Goal: Task Accomplishment & Management: Complete application form

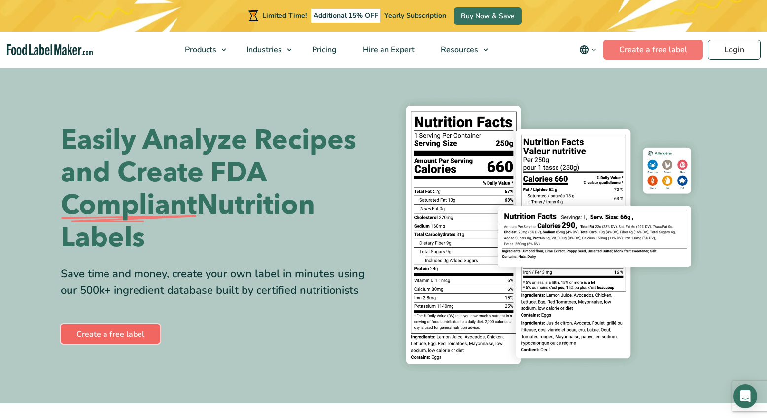
click at [105, 331] on link "Create a free label" at bounding box center [111, 334] width 100 height 20
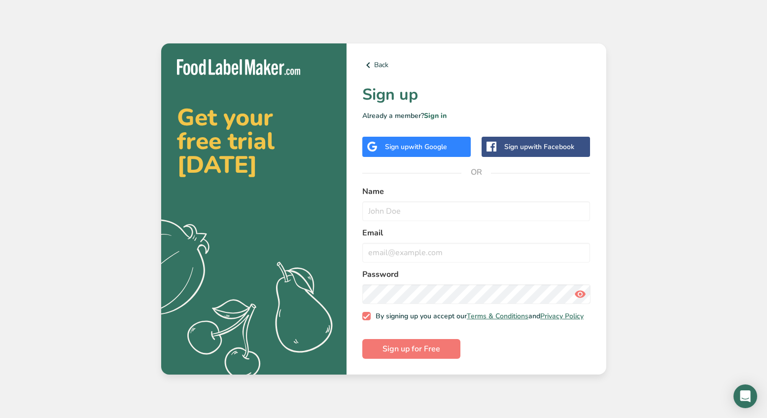
click at [434, 143] on span "with Google" at bounding box center [428, 146] width 38 height 9
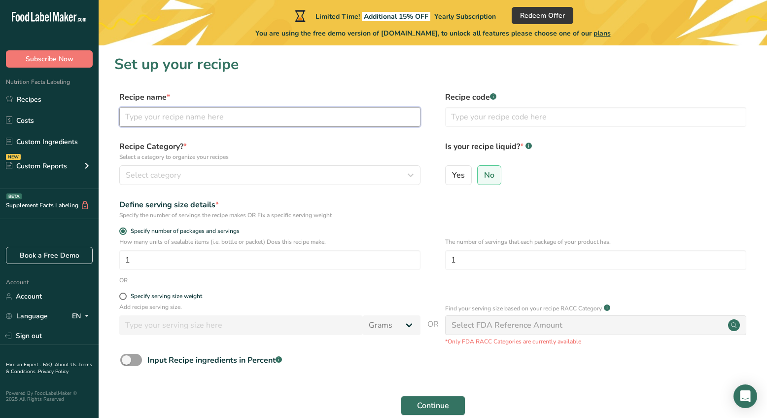
click at [235, 123] on input "text" at bounding box center [269, 117] width 301 height 20
type input "e"
type input "Ember"
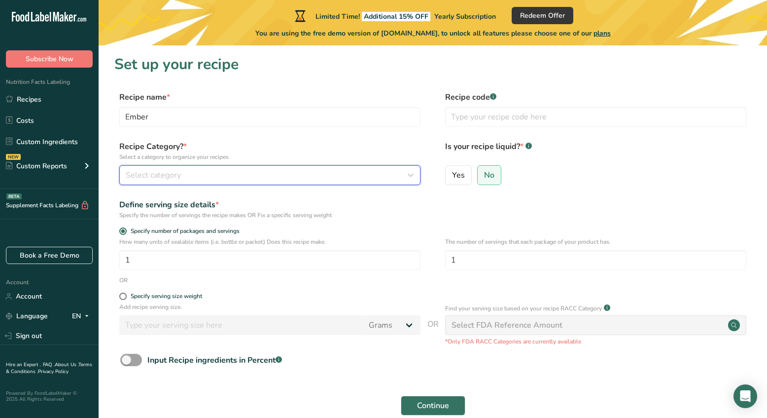
click at [235, 176] on div "Select category" at bounding box center [267, 175] width 283 height 12
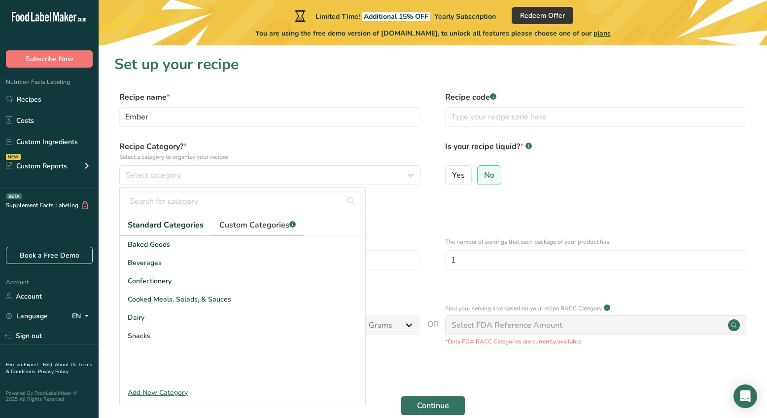
click at [256, 224] on span "Custom Categories .a-a{fill:#347362;}.b-a{fill:#fff;}" at bounding box center [257, 225] width 76 height 12
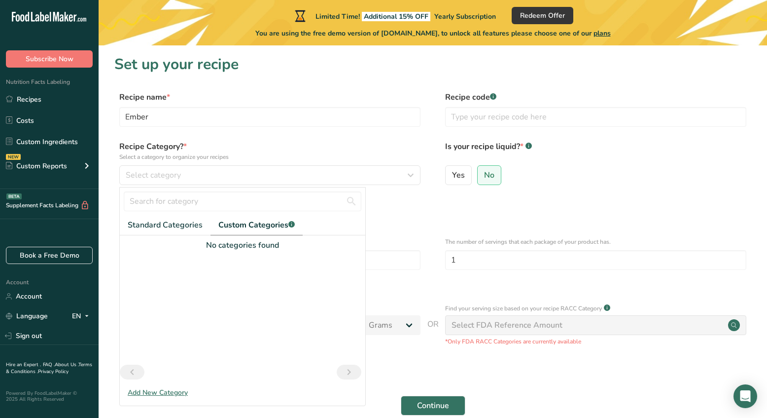
click at [179, 398] on div "Standard Categories Custom Categories .a-a{fill:#347362;}.b-a{fill:#fff;} Baked…" at bounding box center [242, 296] width 247 height 219
click at [181, 391] on div "Add New Category" at bounding box center [243, 392] width 246 height 10
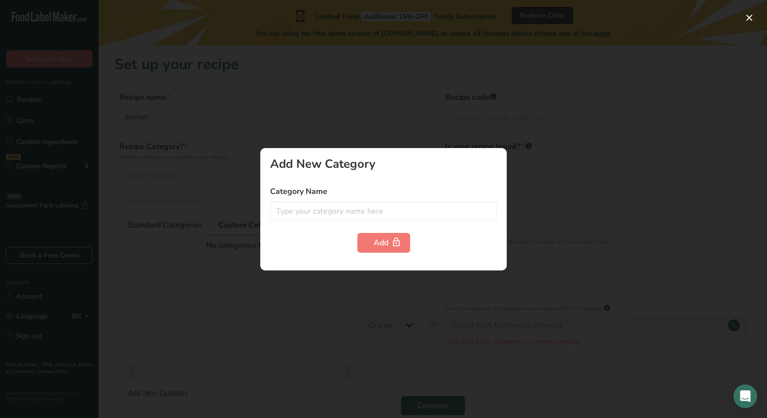
click at [401, 132] on div at bounding box center [383, 209] width 767 height 418
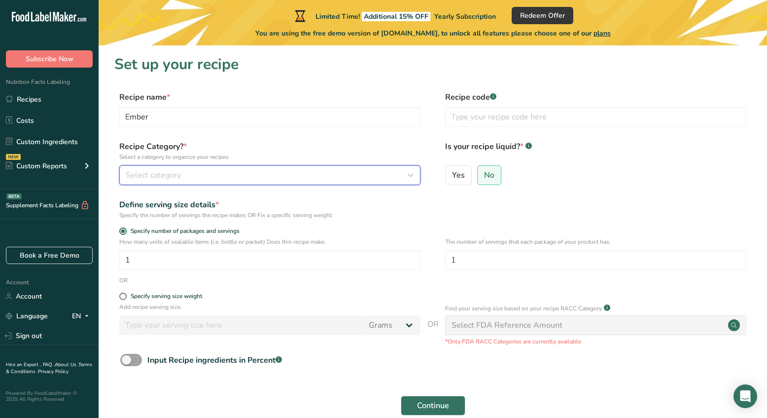
click at [201, 173] on div "Select category" at bounding box center [267, 175] width 283 height 12
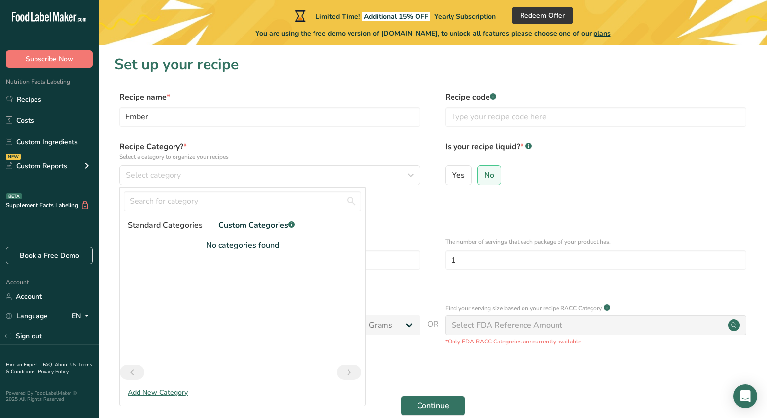
click at [179, 224] on span "Standard Categories" at bounding box center [165, 225] width 75 height 12
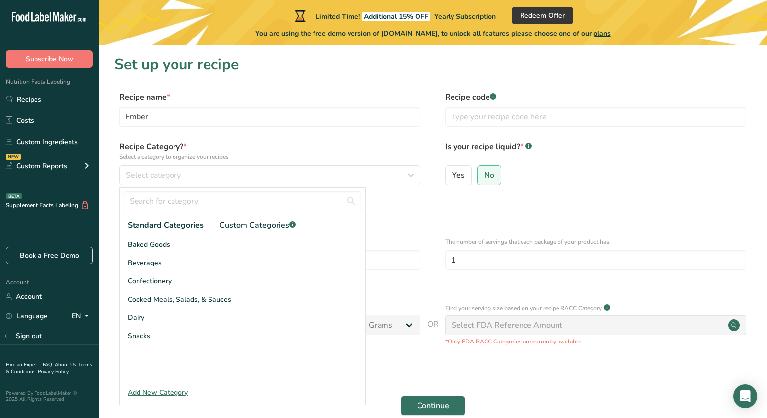
click at [159, 391] on div "Add New Category" at bounding box center [243, 392] width 246 height 10
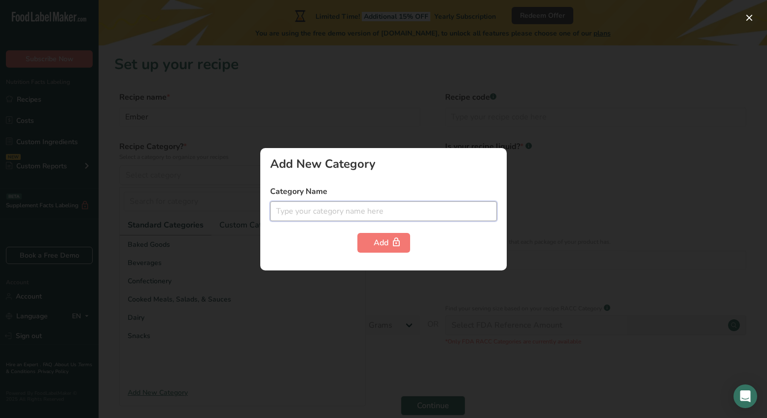
click at [342, 208] on input "text" at bounding box center [383, 211] width 227 height 20
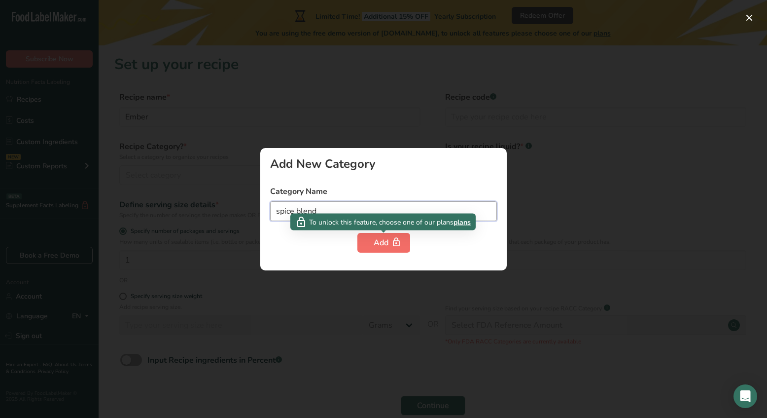
type input "spice blend"
click at [390, 248] on div "Add" at bounding box center [384, 243] width 20 height 12
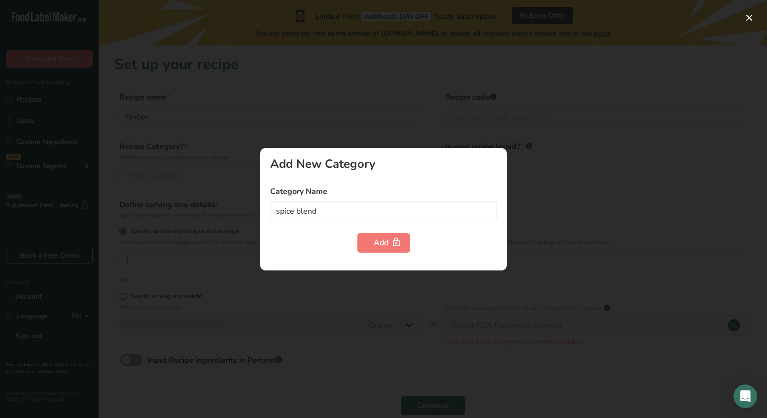
click at [326, 125] on div at bounding box center [383, 209] width 767 height 418
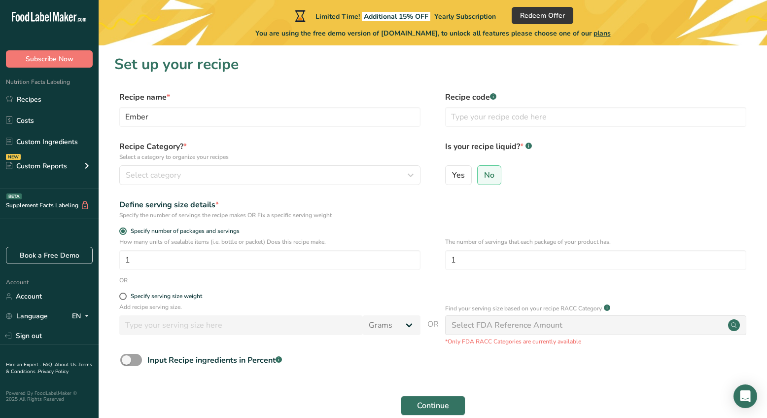
click at [200, 185] on div "Recipe Category? * Select a category to organize your recipes Select category S…" at bounding box center [432, 166] width 637 height 50
click at [209, 174] on div "Select category" at bounding box center [267, 175] width 283 height 12
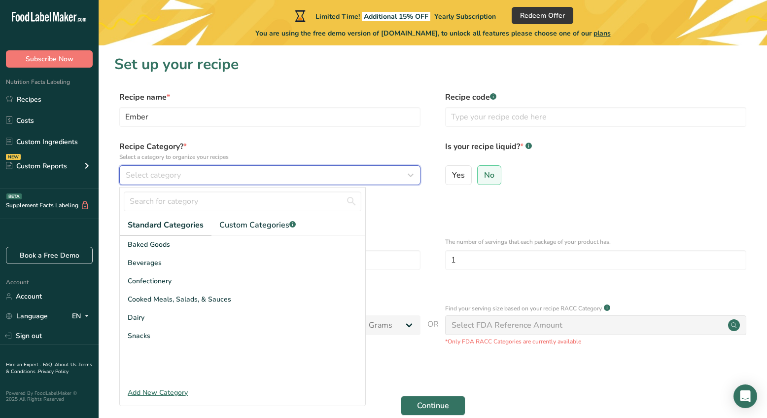
click at [209, 174] on div "Select category" at bounding box center [267, 175] width 283 height 12
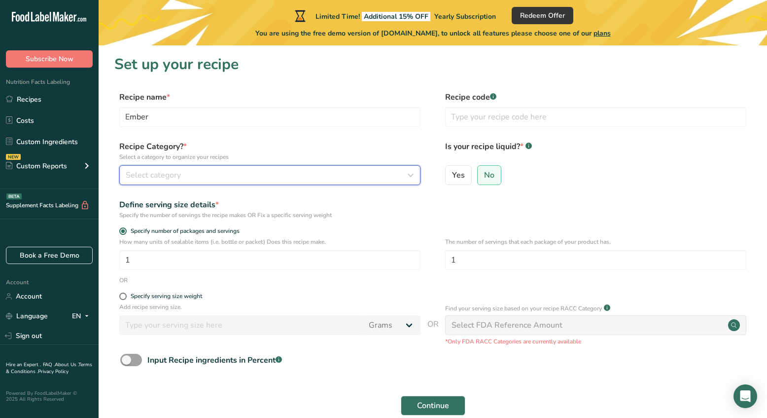
click at [209, 174] on div "Select category" at bounding box center [267, 175] width 283 height 12
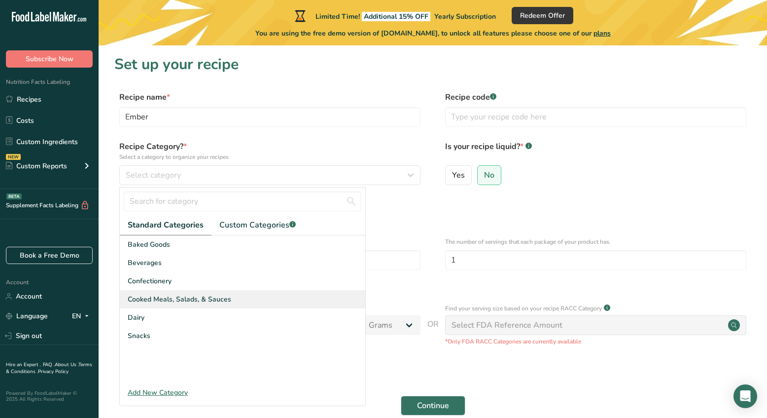
click at [168, 304] on div "Cooked Meals, Salads, & Sauces" at bounding box center [243, 299] width 246 height 18
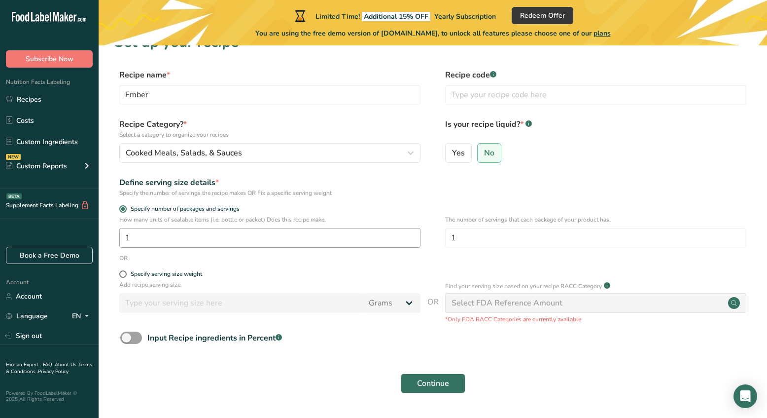
scroll to position [39, 0]
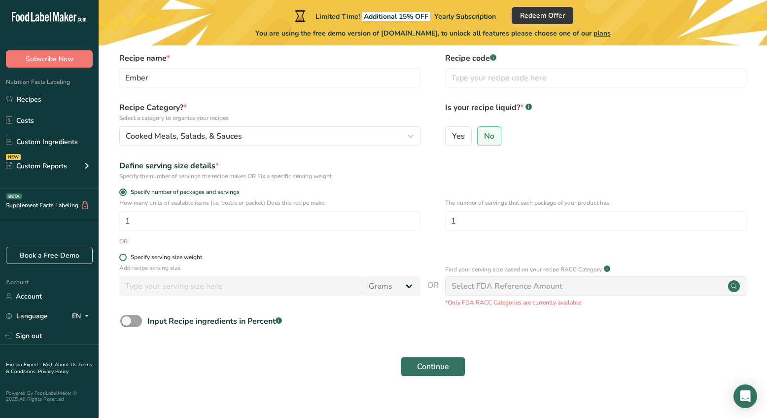
click at [124, 256] on span at bounding box center [122, 256] width 7 height 7
click at [124, 256] on input "Specify serving size weight" at bounding box center [122, 257] width 6 height 6
radio input "true"
radio input "false"
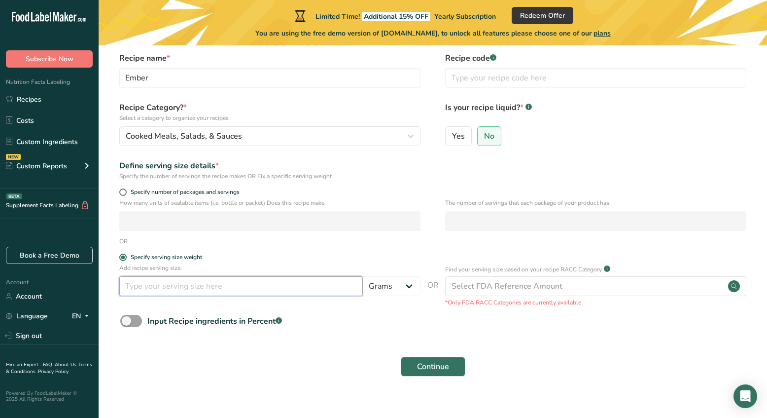
click at [218, 285] on input "number" at bounding box center [241, 286] width 244 height 20
click at [150, 290] on input "number" at bounding box center [241, 286] width 244 height 20
click at [388, 284] on select "Grams kg mg mcg lb oz l mL fl oz tbsp tsp cup qt gallon" at bounding box center [392, 286] width 58 height 20
click at [280, 289] on input "number" at bounding box center [241, 286] width 244 height 20
type input "5"
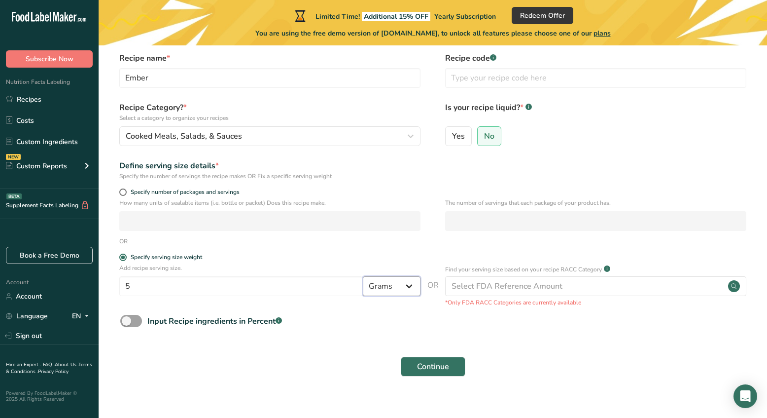
click at [384, 282] on select "Grams kg mg mcg lb oz l mL fl oz tbsp tsp cup qt gallon" at bounding box center [392, 286] width 58 height 20
select select "20"
select select "22"
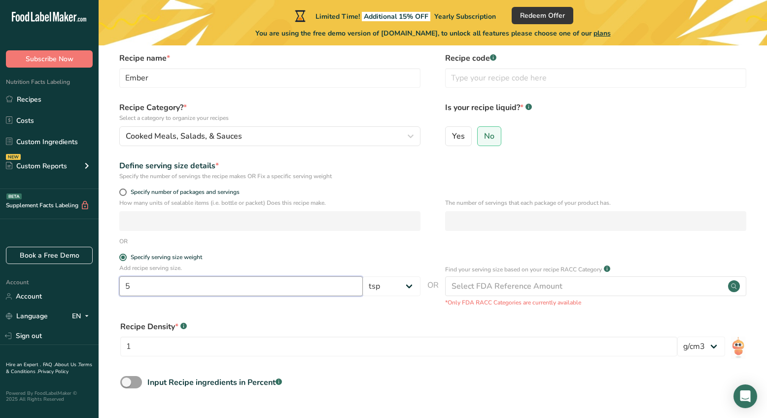
click at [162, 286] on input "5" at bounding box center [241, 286] width 244 height 20
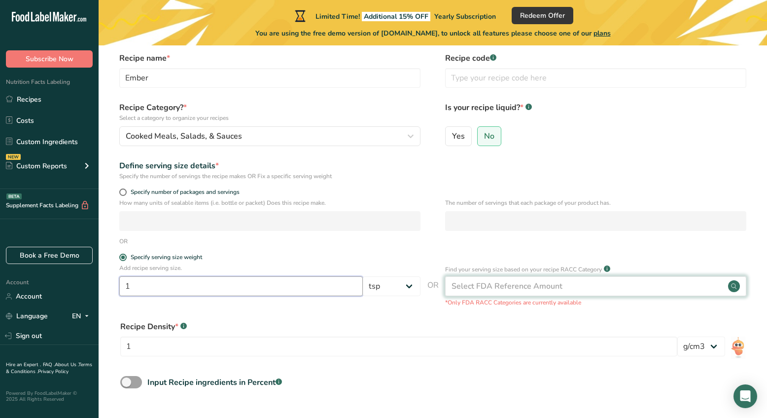
type input "1"
click at [678, 285] on div "Select FDA Reference Amount" at bounding box center [595, 286] width 301 height 20
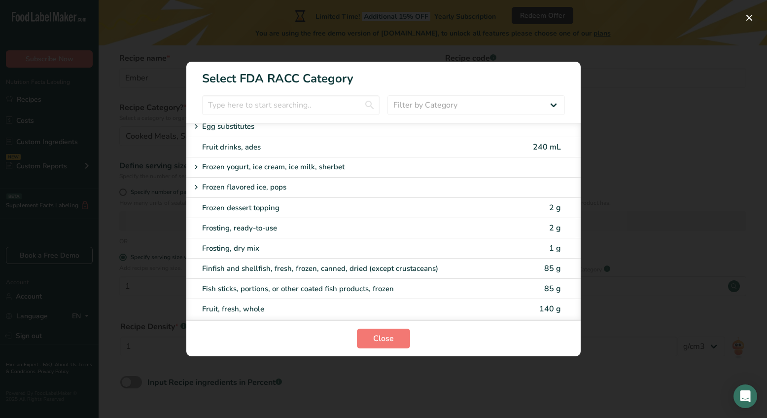
scroll to position [0, 0]
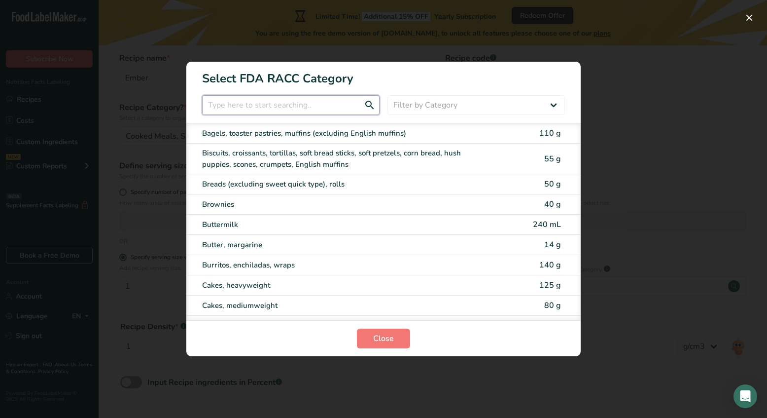
click at [267, 103] on input "RACC Category Selection Modal" at bounding box center [291, 105] width 178 height 20
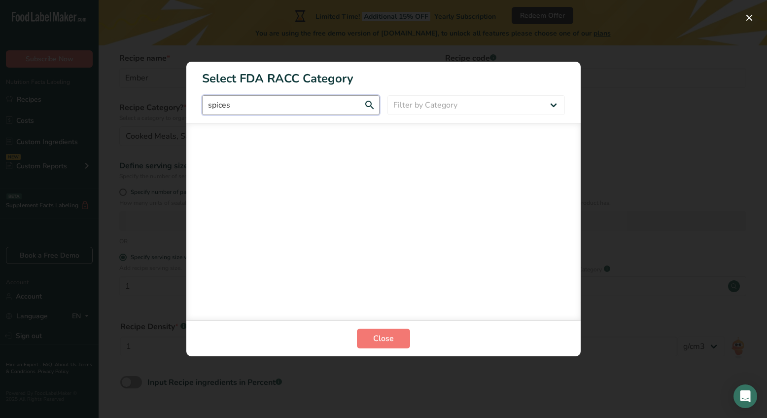
click at [345, 107] on input "spices" at bounding box center [291, 105] width 178 height 20
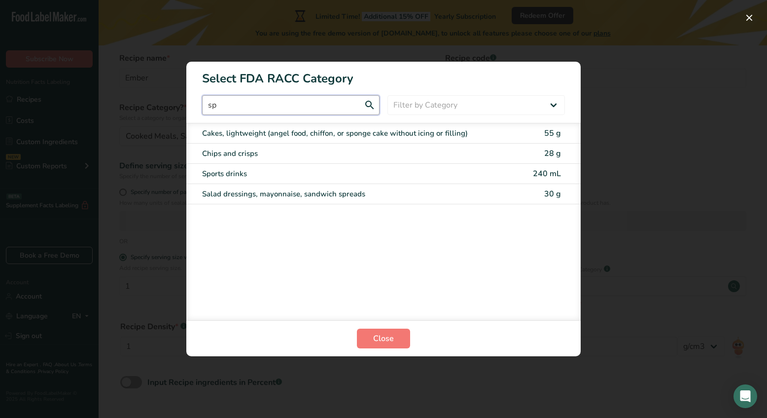
click at [345, 107] on input "sp" at bounding box center [291, 105] width 178 height 20
type input "s"
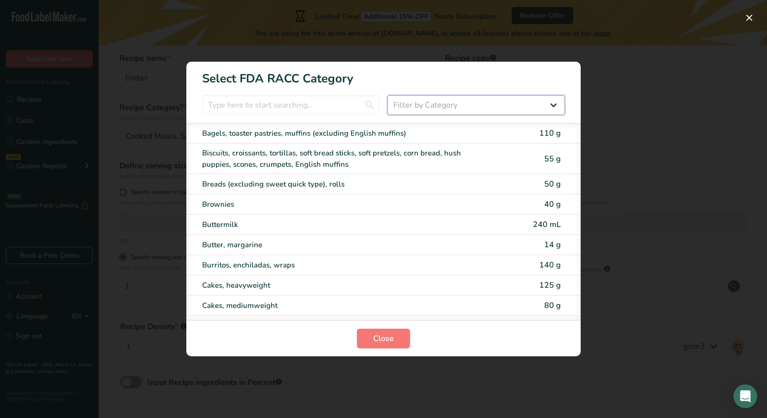
click at [471, 102] on select "Filter by Category All Bakery products [GEOGRAPHIC_DATA] Cereals and other grai…" at bounding box center [477, 105] width 178 height 20
click at [397, 334] on button "Close" at bounding box center [383, 338] width 53 height 20
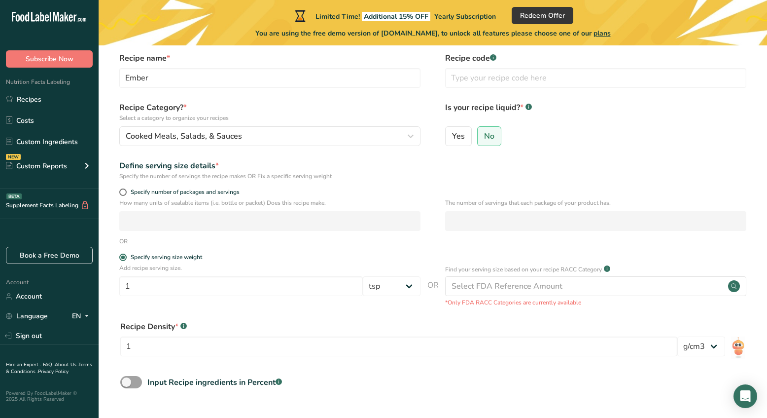
scroll to position [10, 0]
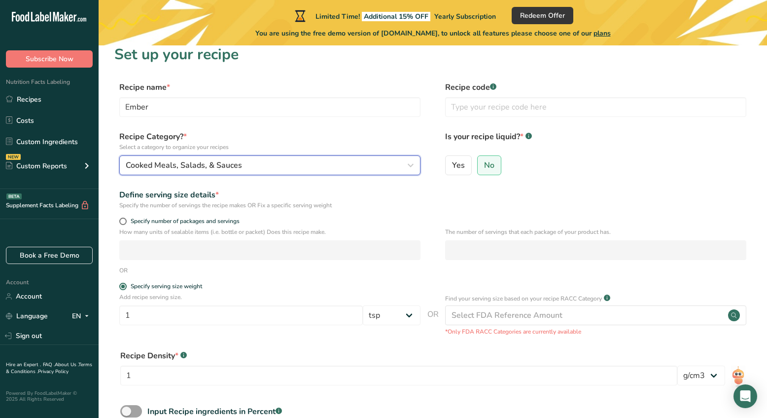
click at [403, 168] on div "Cooked Meals, Salads, & Sauces" at bounding box center [267, 165] width 283 height 12
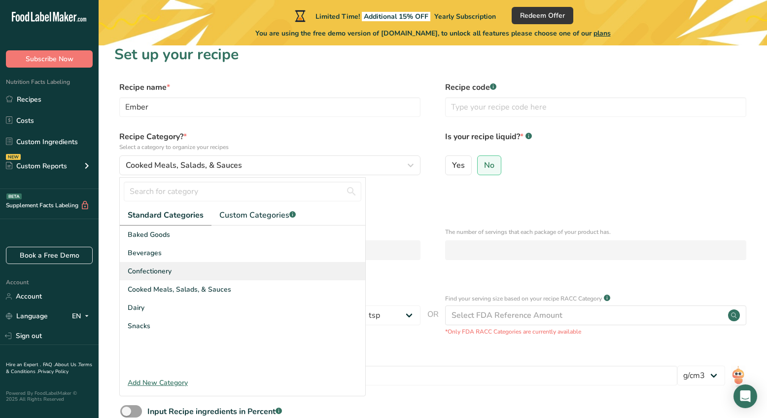
click at [199, 269] on div "Confectionery" at bounding box center [243, 271] width 246 height 18
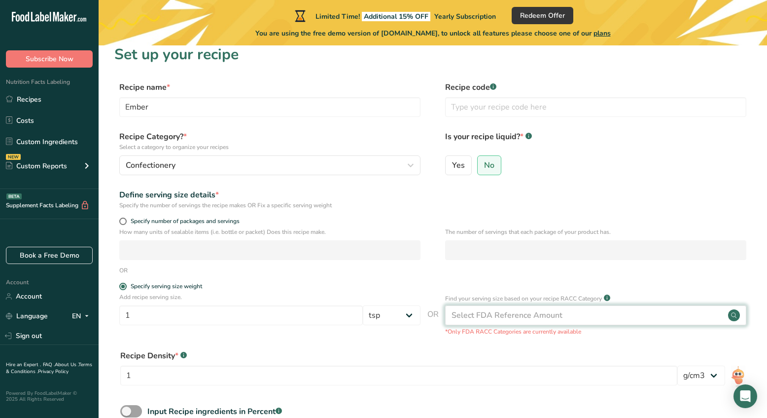
click at [557, 315] on div "Select FDA Reference Amount" at bounding box center [507, 315] width 111 height 12
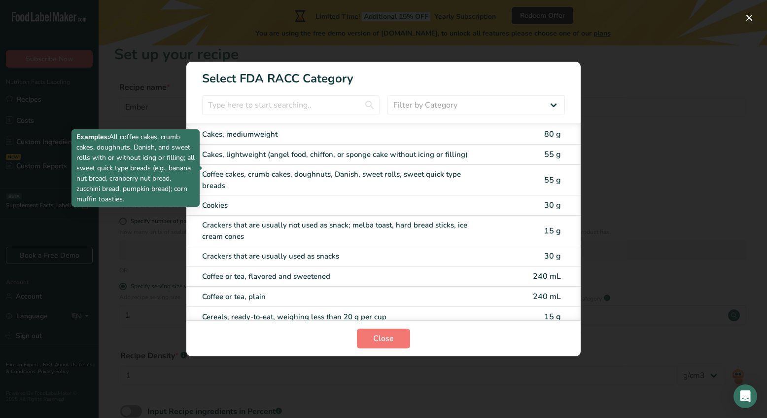
scroll to position [188, 0]
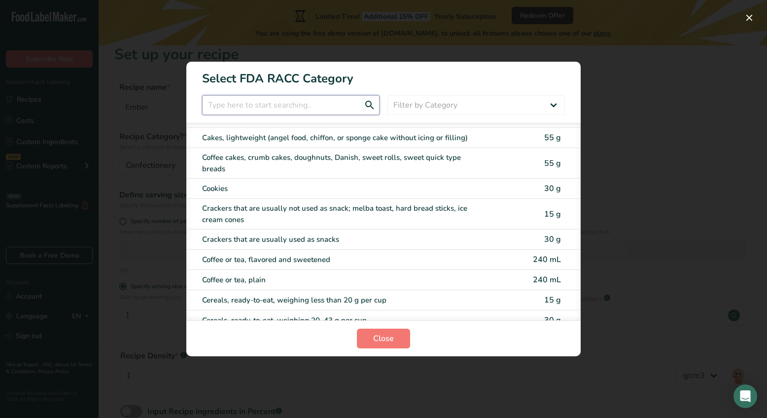
click at [287, 106] on input "RACC Category Selection Modal" at bounding box center [291, 105] width 178 height 20
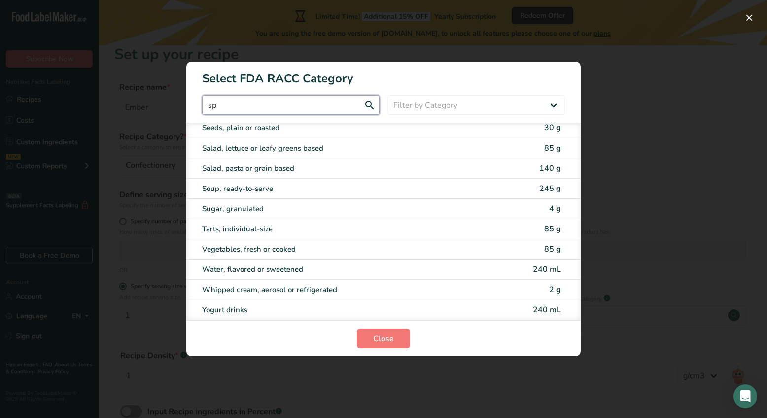
scroll to position [0, 0]
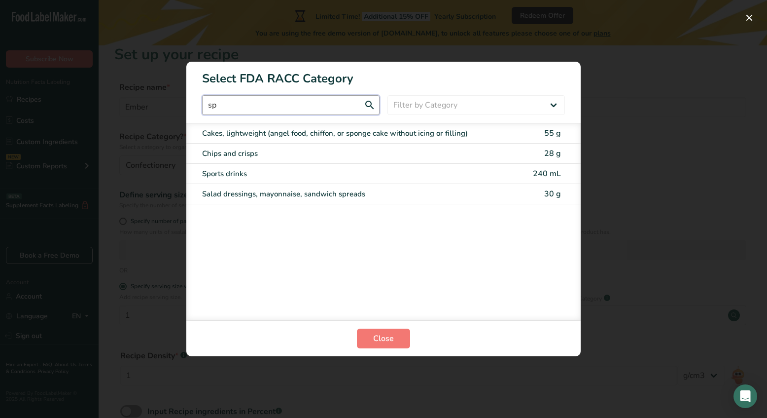
type input "s"
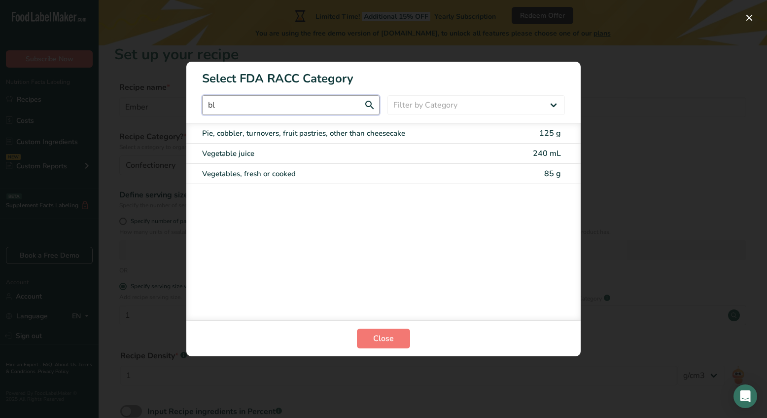
type input "b"
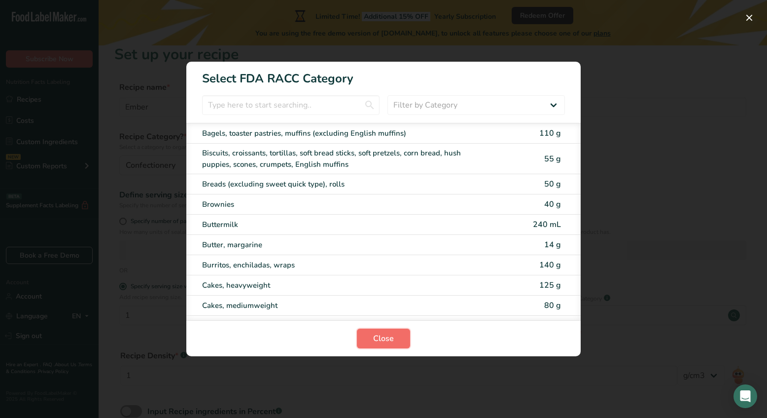
click at [384, 340] on span "Close" at bounding box center [383, 338] width 21 height 12
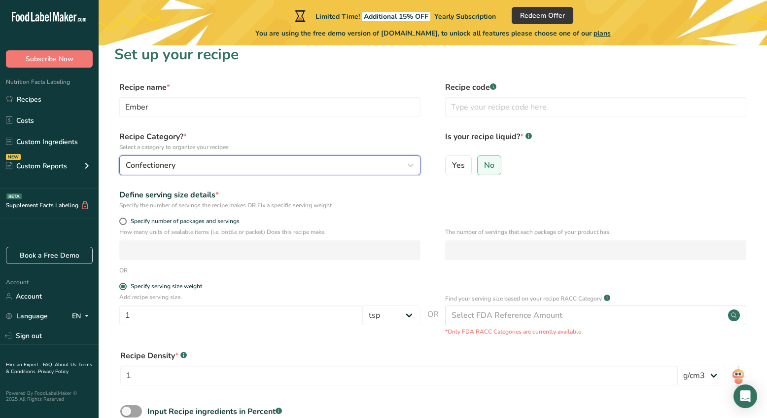
click at [322, 167] on div "Confectionery" at bounding box center [267, 165] width 283 height 12
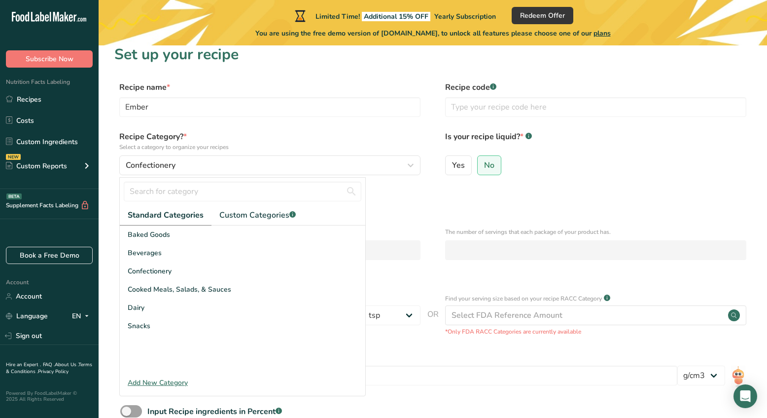
click at [171, 381] on div "Add New Category" at bounding box center [243, 382] width 246 height 10
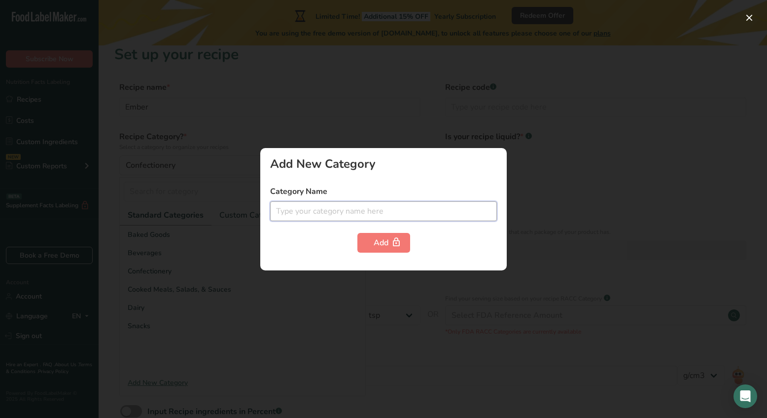
click at [357, 211] on input "text" at bounding box center [383, 211] width 227 height 20
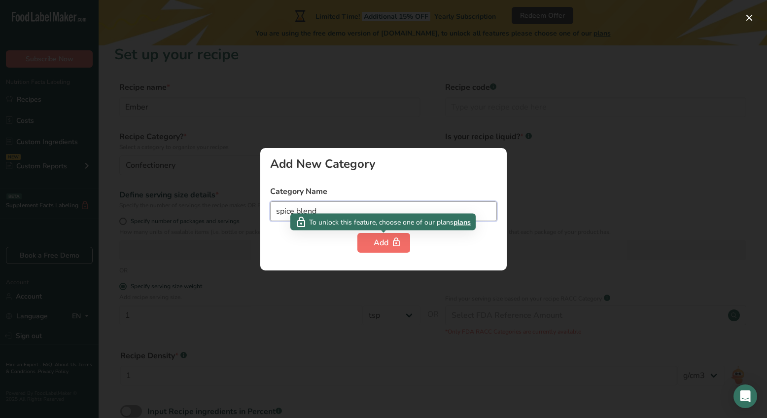
type input "spice blend"
click at [408, 242] on button "Add" at bounding box center [384, 243] width 53 height 20
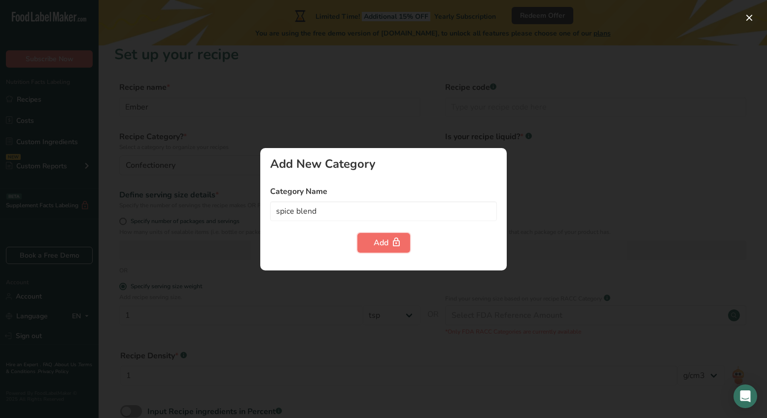
click at [385, 244] on div "Add" at bounding box center [384, 243] width 20 height 12
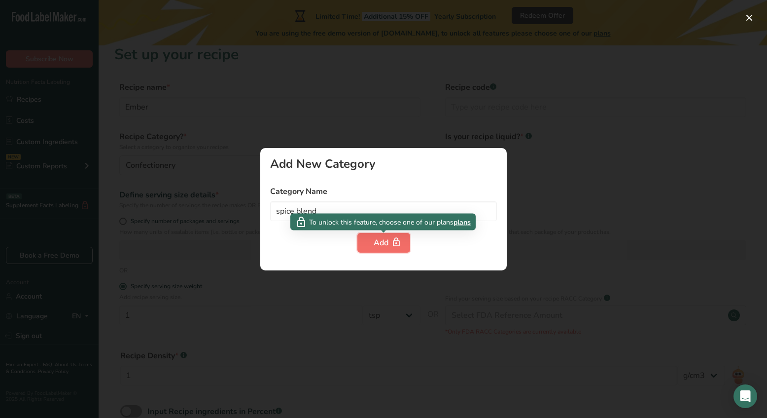
click at [385, 244] on div "Add" at bounding box center [384, 243] width 20 height 12
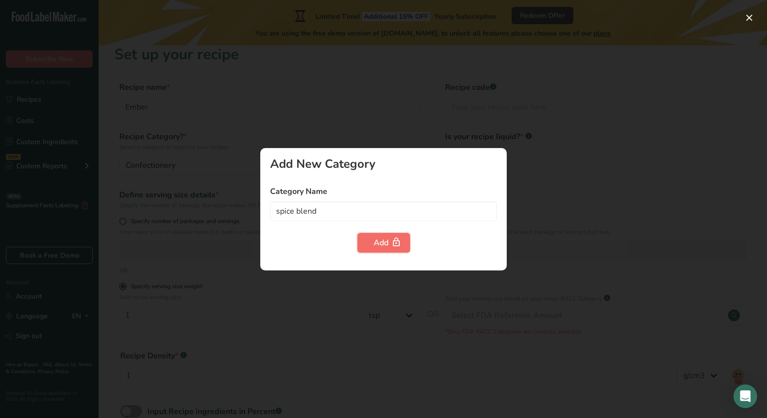
click at [385, 244] on div "Add" at bounding box center [384, 243] width 20 height 12
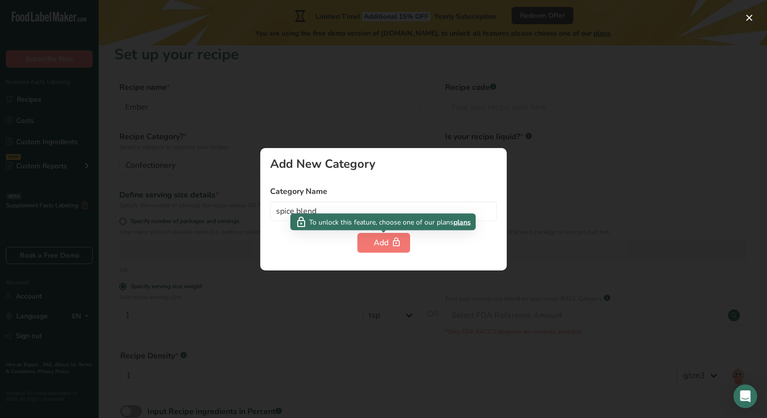
click at [459, 223] on span "plans" at bounding box center [462, 222] width 17 height 10
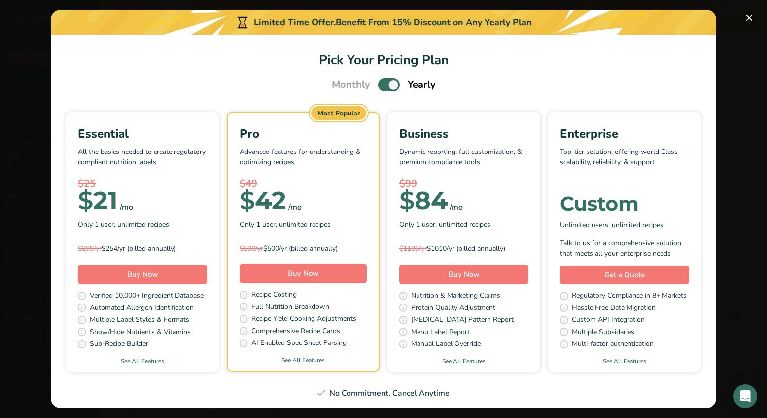
click at [750, 17] on button "Pick Your Pricing Plan Modal" at bounding box center [750, 18] width 16 height 16
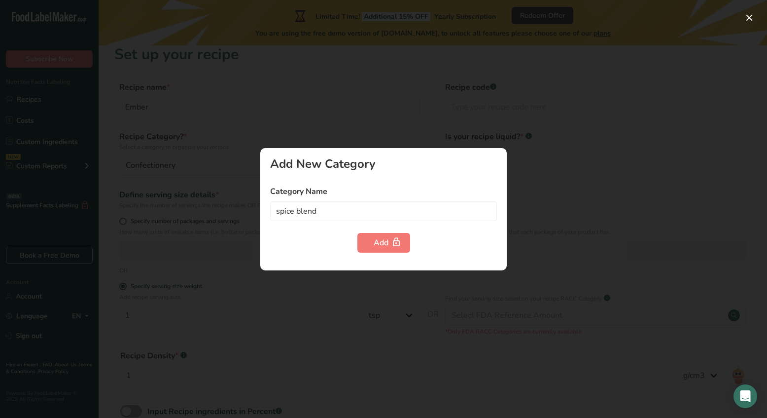
click at [518, 152] on div at bounding box center [383, 209] width 767 height 418
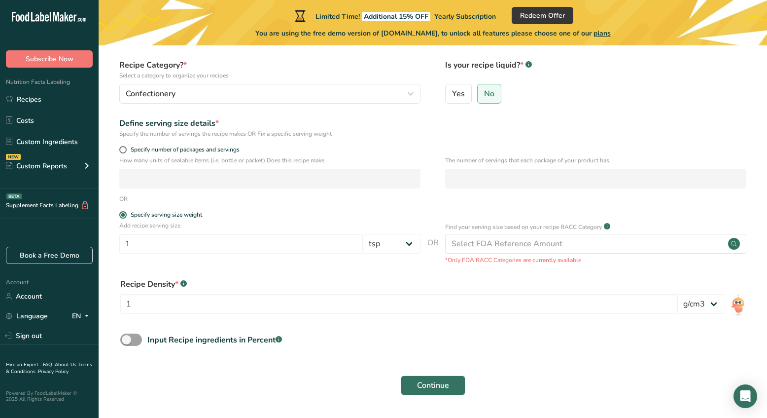
scroll to position [99, 0]
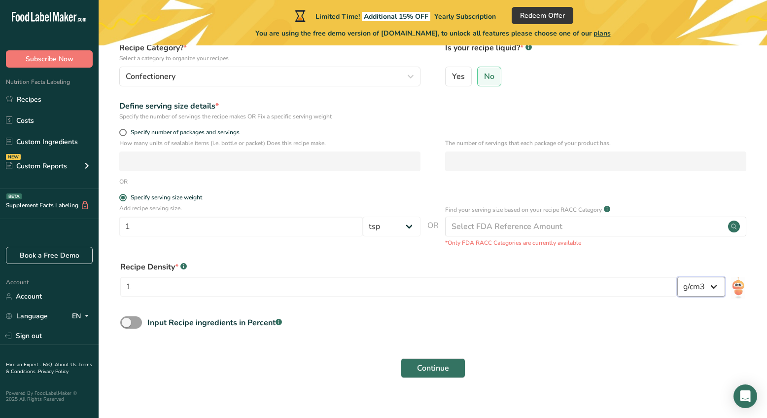
click at [718, 280] on select "lb/ft3 g/cm3" at bounding box center [702, 287] width 48 height 20
click at [177, 293] on input "1" at bounding box center [398, 287] width 557 height 20
type input "45"
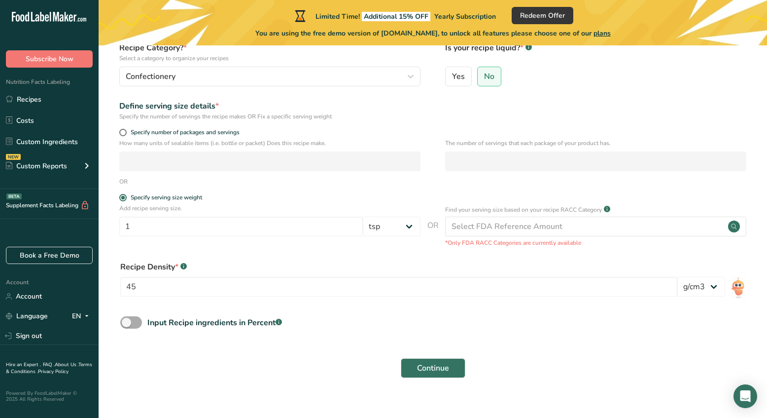
click at [136, 327] on span at bounding box center [131, 322] width 22 height 12
click at [127, 325] on input "Input Recipe ingredients in Percent .a-a{fill:#347362;}.b-a{fill:#fff;}" at bounding box center [123, 322] width 6 height 6
checkbox input "true"
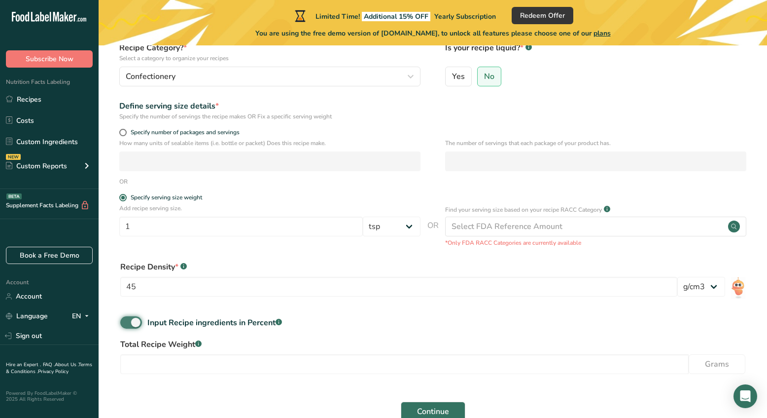
scroll to position [155, 0]
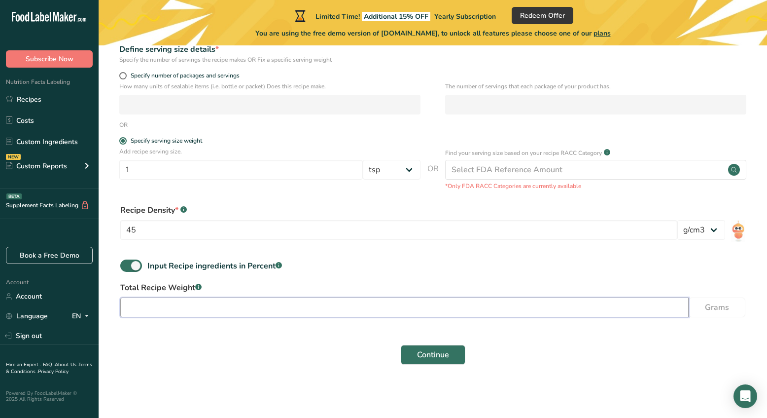
click at [184, 303] on input "number" at bounding box center [404, 307] width 569 height 20
type input "45"
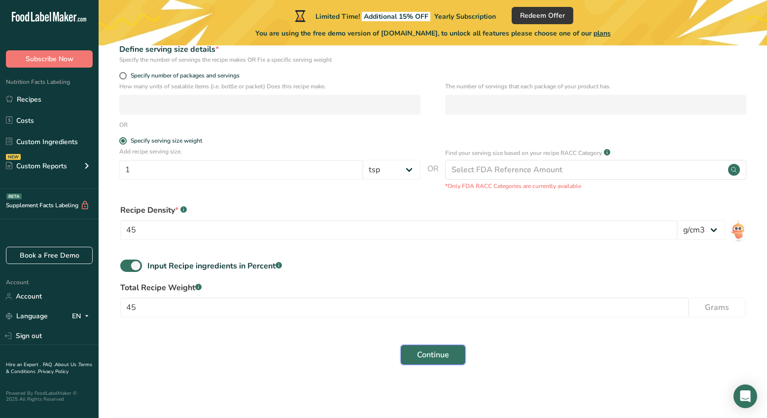
click at [418, 356] on span "Continue" at bounding box center [433, 355] width 32 height 12
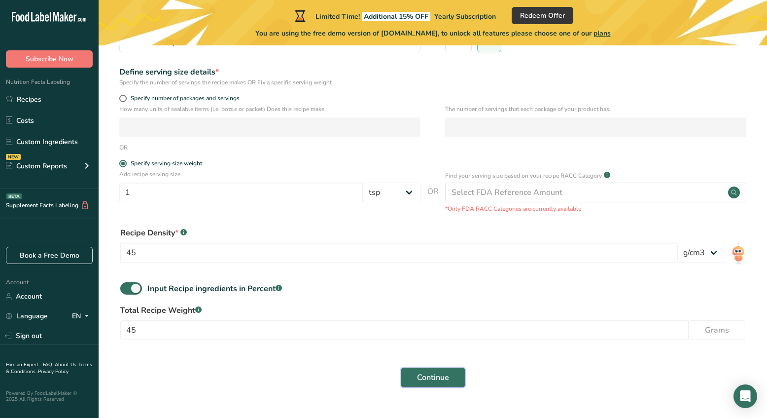
scroll to position [134, 0]
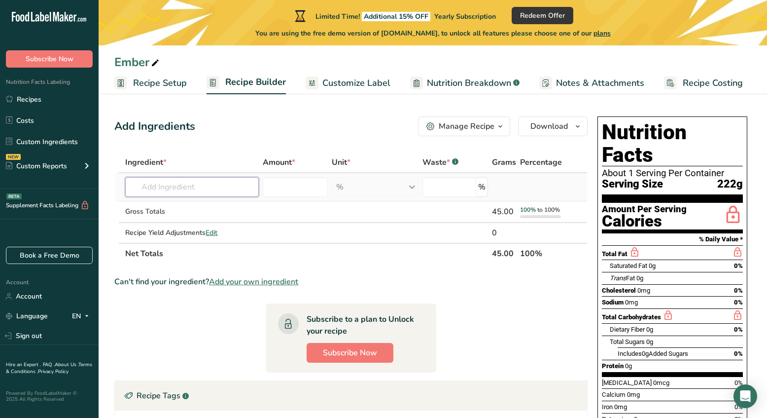
click at [229, 193] on input "text" at bounding box center [191, 187] width 133 height 20
type input "smoked paprika"
click at [231, 211] on div "Smoked Paprika" at bounding box center [184, 207] width 102 height 10
type input "Smoked Paprika"
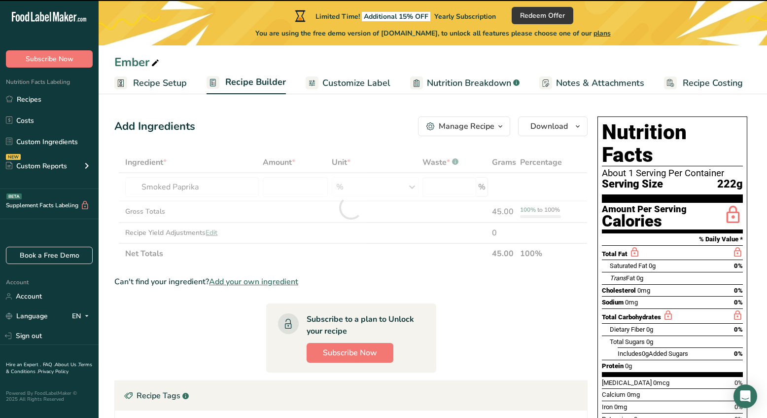
type input "0"
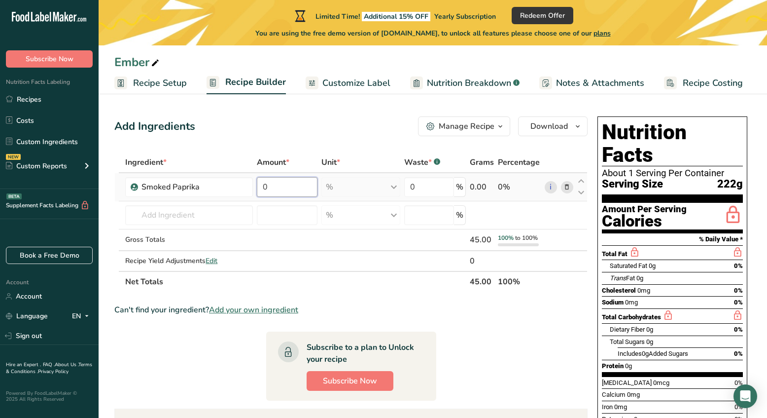
click at [286, 186] on input "0" at bounding box center [287, 187] width 61 height 20
type input "9"
click at [221, 217] on div "Ingredient * Amount * Unit * Waste * .a-a{fill:#347362;}.b-a{fill:#fff;} Grams …" at bounding box center [350, 222] width 473 height 140
click at [295, 189] on input "9" at bounding box center [287, 187] width 61 height 20
type input "8"
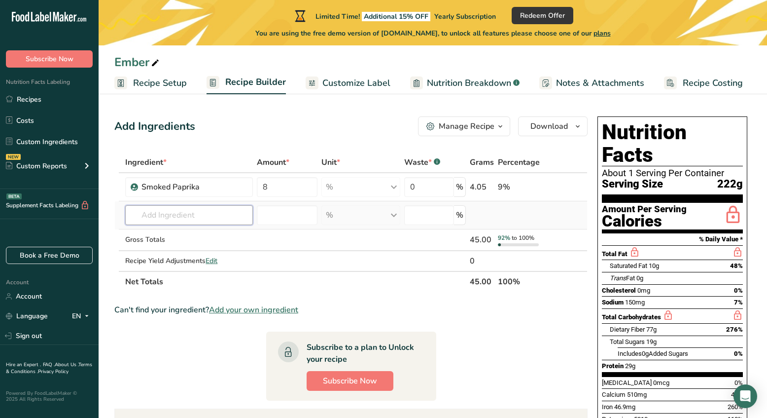
click at [219, 216] on div "Ingredient * Amount * Unit * Waste * .a-a{fill:#347362;}.b-a{fill:#fff;} Grams …" at bounding box center [350, 222] width 473 height 140
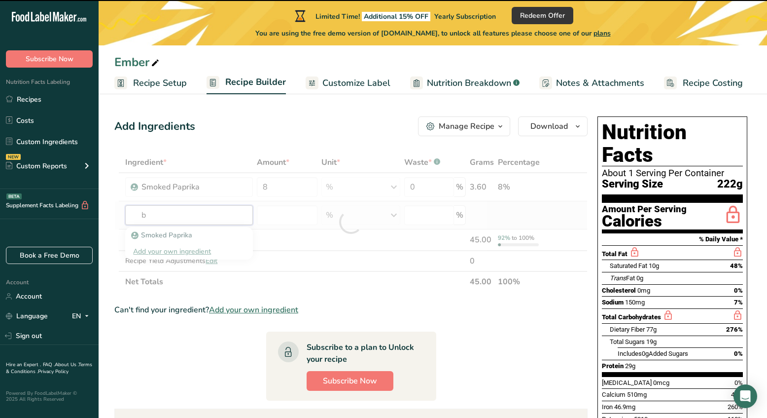
type input "bl"
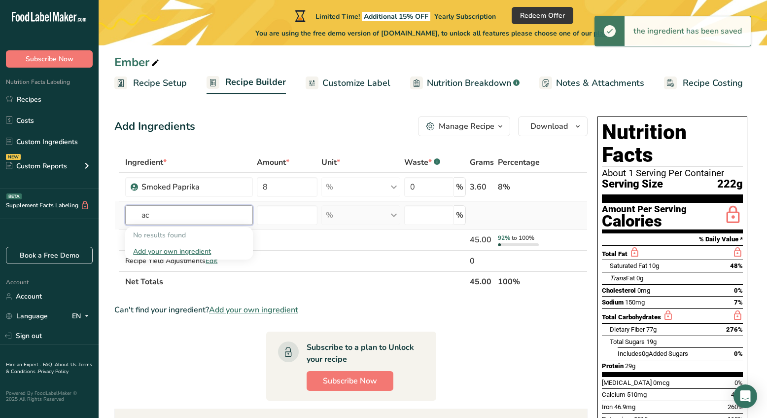
type input "a"
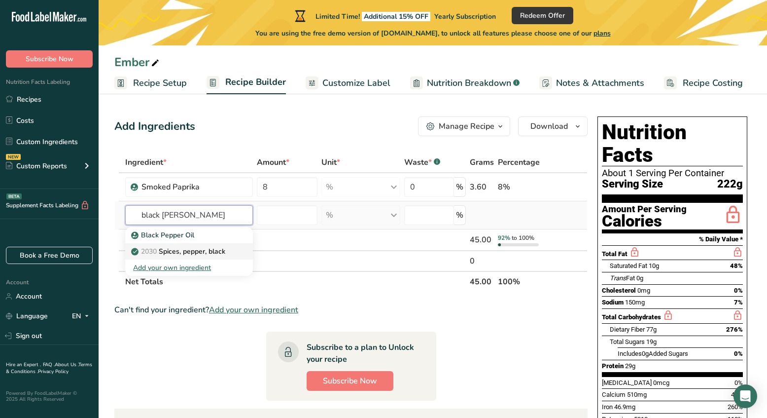
type input "black [PERSON_NAME]"
click at [233, 253] on link "2030 Spices, pepper, black" at bounding box center [189, 251] width 128 height 16
type input "Spices, pepper, black"
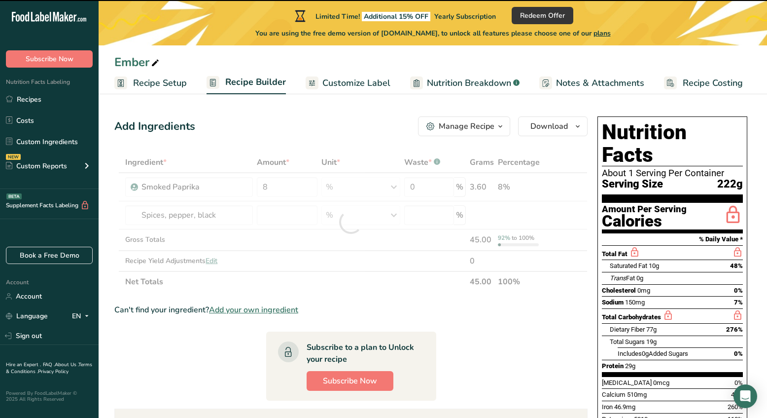
type input "0"
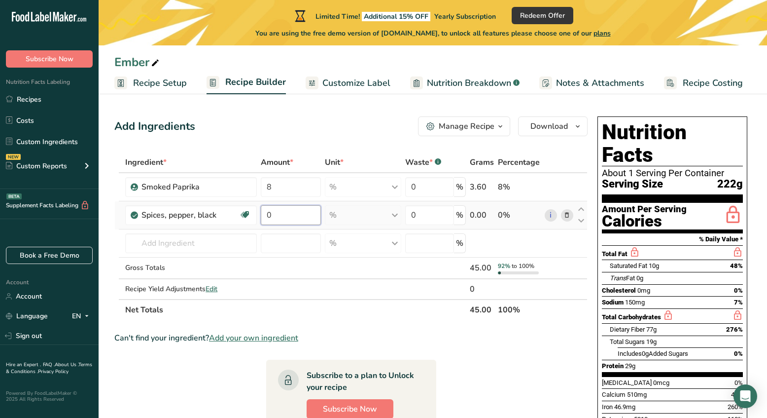
click at [267, 213] on input "0" at bounding box center [291, 215] width 60 height 20
type input "0"
click at [291, 212] on input "0" at bounding box center [291, 215] width 60 height 20
type input "3"
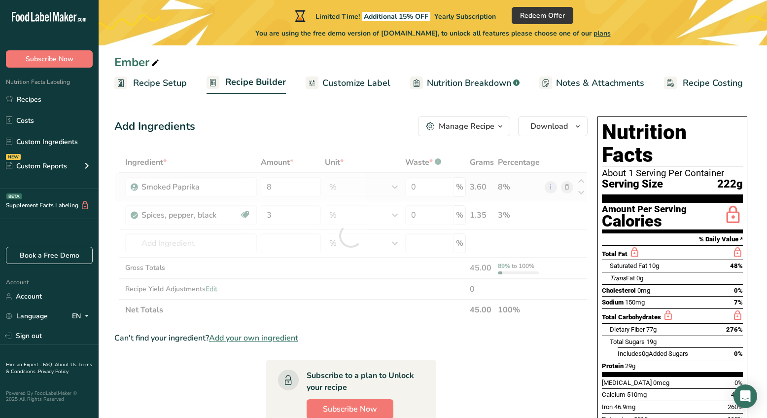
click at [358, 185] on div "Ingredient * Amount * Unit * Waste * .a-a{fill:#347362;}.b-a{fill:#fff;} Grams …" at bounding box center [350, 236] width 473 height 168
click at [358, 185] on div at bounding box center [350, 236] width 473 height 168
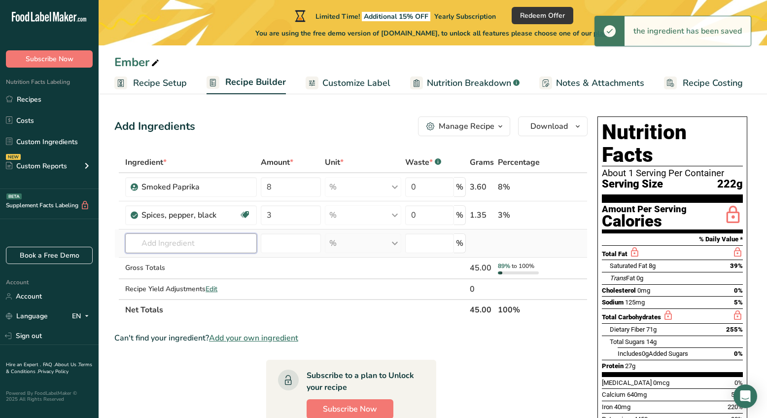
click at [171, 246] on input "text" at bounding box center [191, 243] width 132 height 20
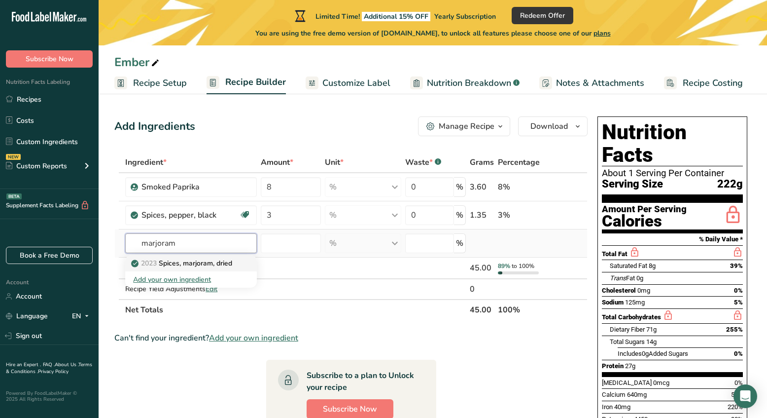
type input "marjoram"
click at [193, 267] on p "2023 Spices, marjoram, dried" at bounding box center [182, 263] width 99 height 10
type input "Spices, marjoram, dried"
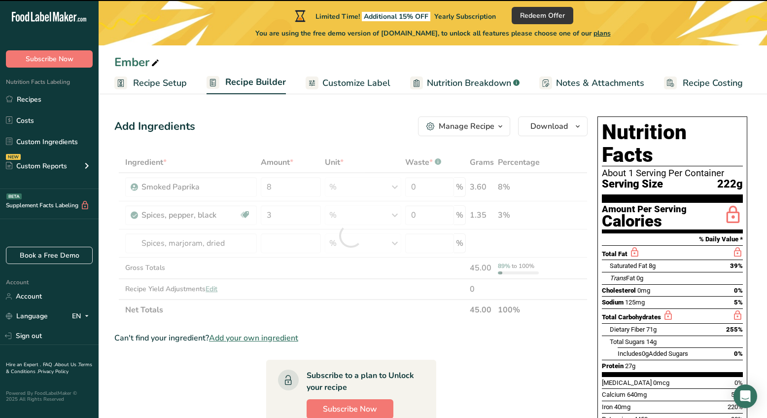
type input "0"
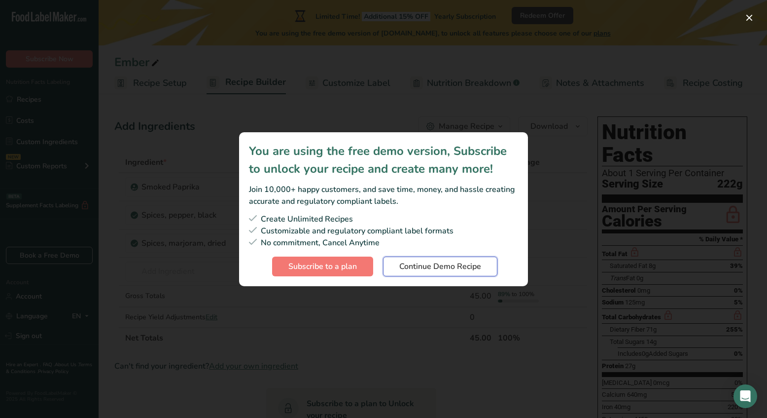
click at [428, 266] on span "Continue Demo Recipe" at bounding box center [440, 266] width 82 height 12
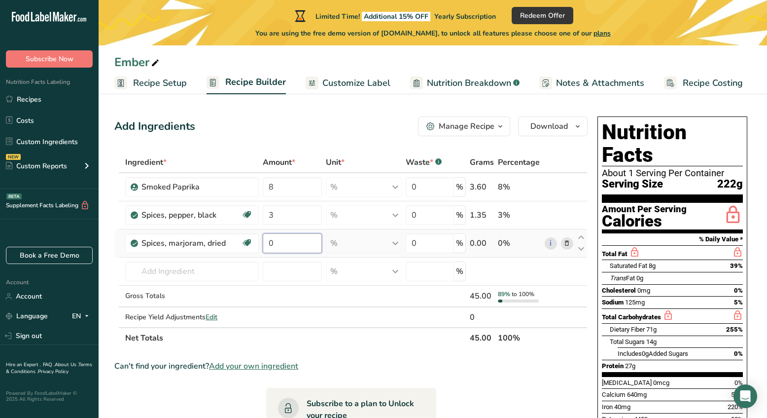
click at [295, 241] on input "0" at bounding box center [292, 243] width 59 height 20
type input "5"
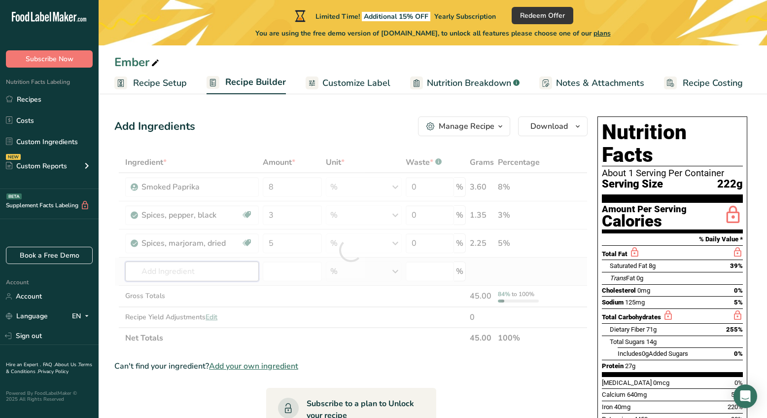
click at [248, 274] on div "Ingredient * Amount * Unit * Waste * .a-a{fill:#347362;}.b-a{fill:#fff;} Grams …" at bounding box center [350, 250] width 473 height 196
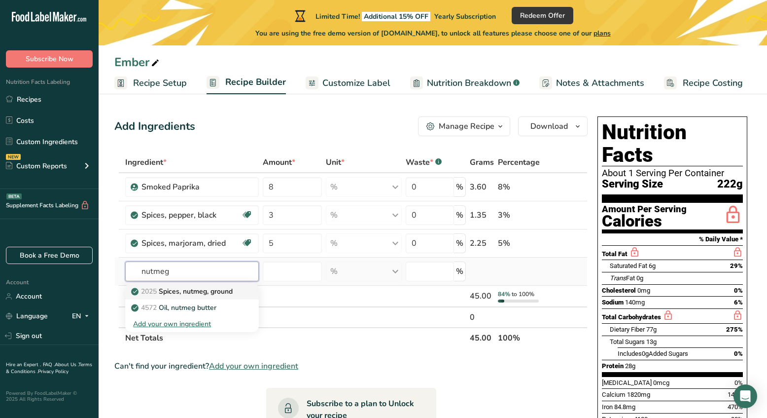
type input "nutmeg"
click at [246, 289] on link "2025 Spices, nutmeg, ground" at bounding box center [192, 291] width 134 height 16
type input "Spices, nutmeg, ground"
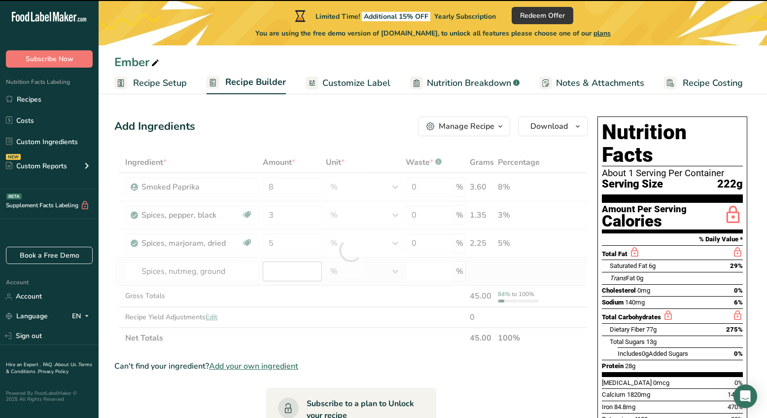
type input "0"
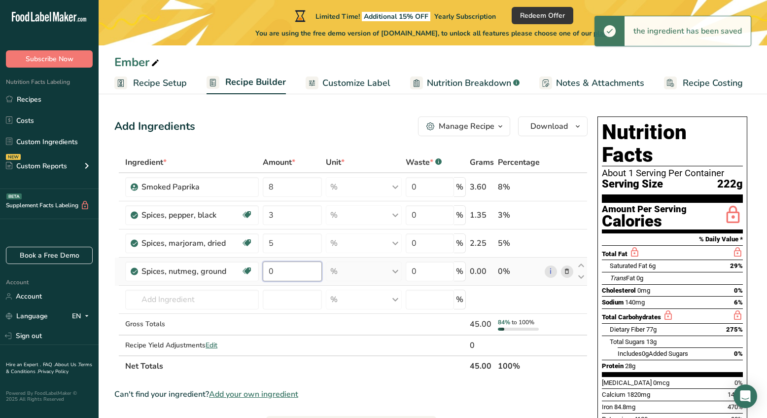
click at [283, 269] on input "0" at bounding box center [292, 271] width 59 height 20
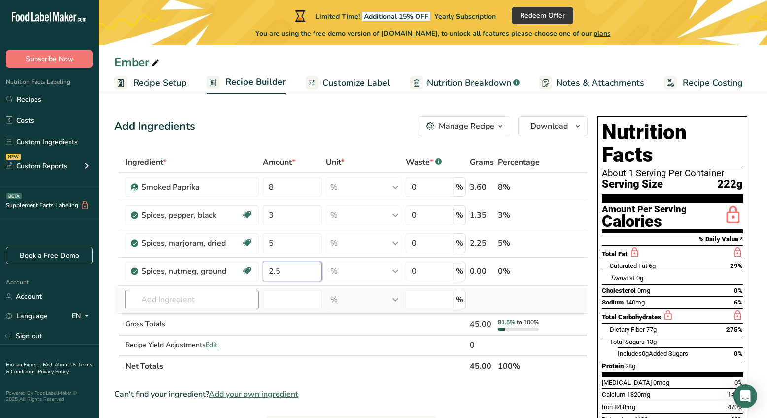
type input "2.5"
click at [207, 301] on div "Ingredient * Amount * Unit * Waste * .a-a{fill:#347362;}.b-a{fill:#fff;} Grams …" at bounding box center [350, 264] width 473 height 224
type input "seasalt"
click at [302, 300] on input "number" at bounding box center [292, 299] width 59 height 20
type input "11"
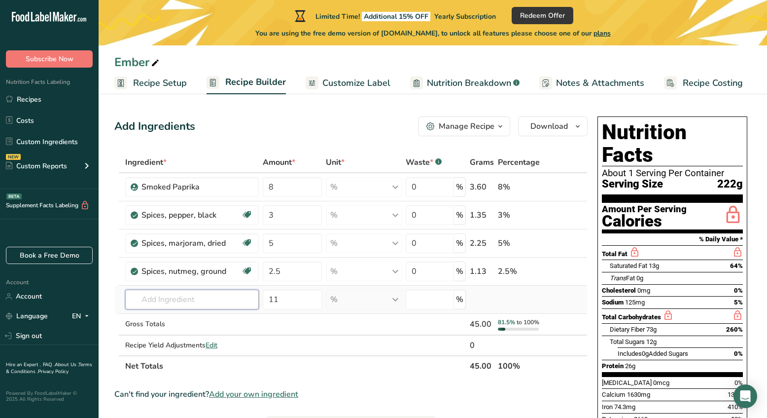
click at [241, 300] on input "text" at bounding box center [192, 299] width 134 height 20
type input "sea sal"
click at [243, 324] on link "Sea Salt" at bounding box center [192, 319] width 134 height 16
type input "Sea Salt"
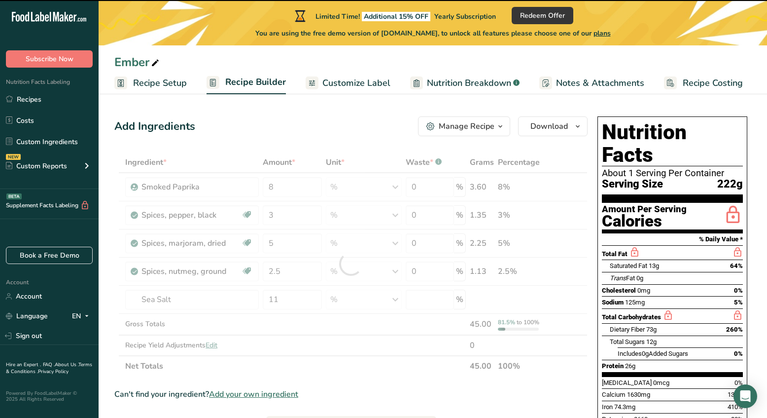
type input "0"
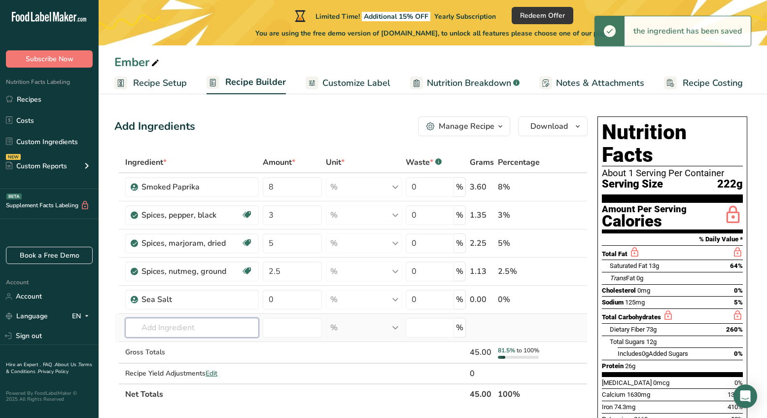
click at [227, 330] on input "text" at bounding box center [192, 328] width 134 height 20
click at [270, 299] on input "0" at bounding box center [292, 299] width 59 height 20
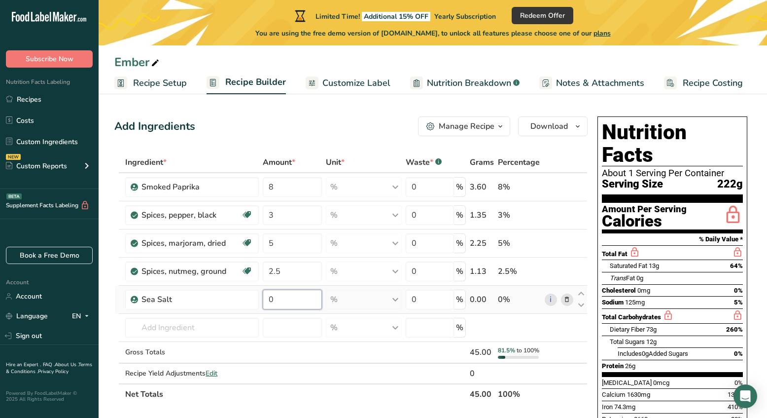
click at [270, 299] on input "0" at bounding box center [292, 299] width 59 height 20
type input "11"
click at [237, 332] on div "Ingredient * Amount * Unit * Waste * .a-a{fill:#347362;}.b-a{fill:#fff;} Grams …" at bounding box center [350, 278] width 473 height 253
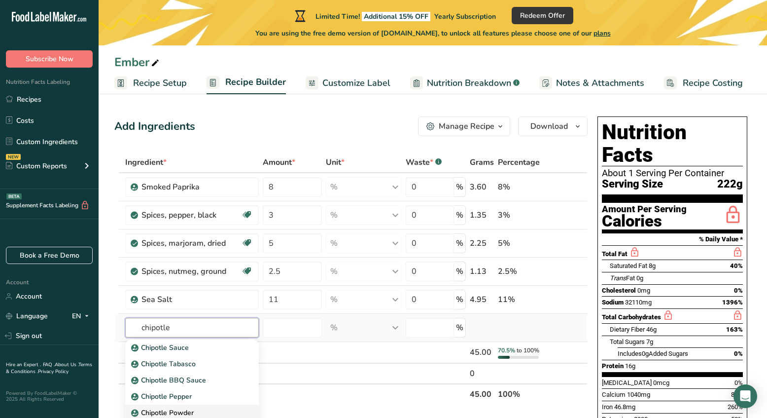
type input "chipotle"
click at [207, 408] on div "Chipotle Powder" at bounding box center [184, 412] width 102 height 10
type input "Chipotle Powder"
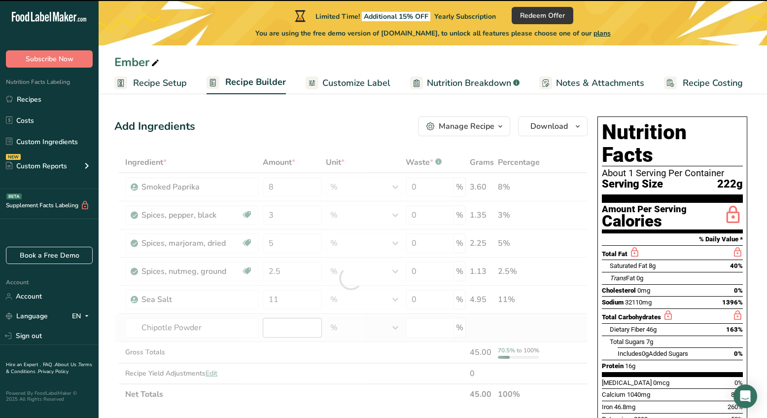
type input "0"
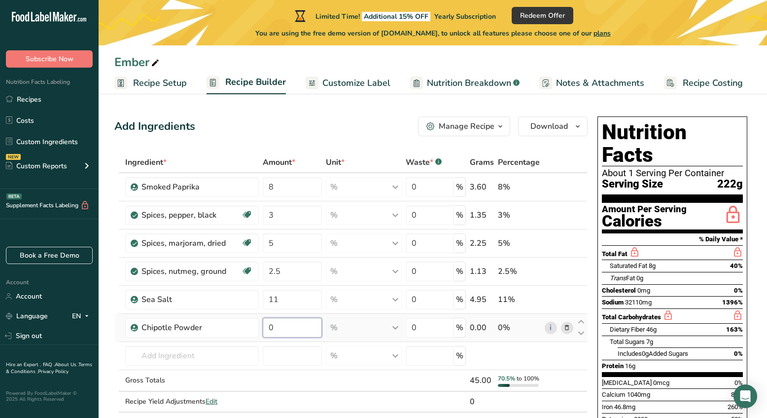
click at [286, 329] on input "0" at bounding box center [292, 328] width 59 height 20
type input "4"
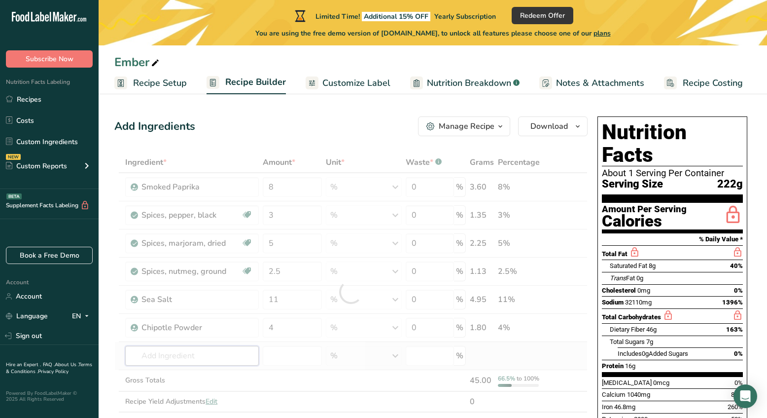
click at [236, 360] on div "Ingredient * Amount * Unit * Waste * .a-a{fill:#347362;}.b-a{fill:#fff;} Grams …" at bounding box center [350, 292] width 473 height 281
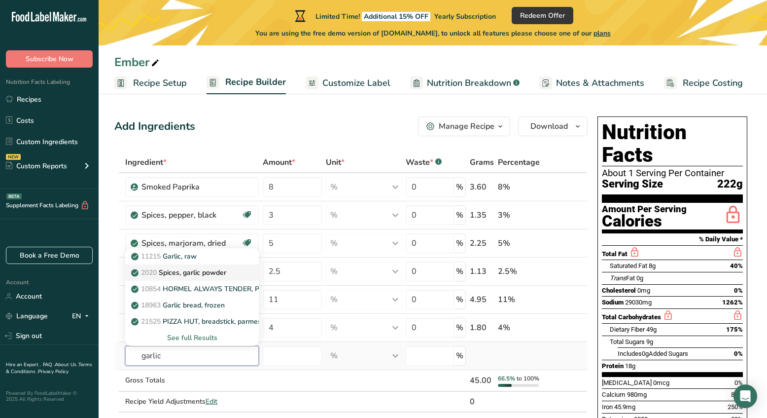
type input "garlic"
click at [237, 275] on link "2020 Spices, garlic powder" at bounding box center [192, 272] width 134 height 16
type input "Spices, garlic powder"
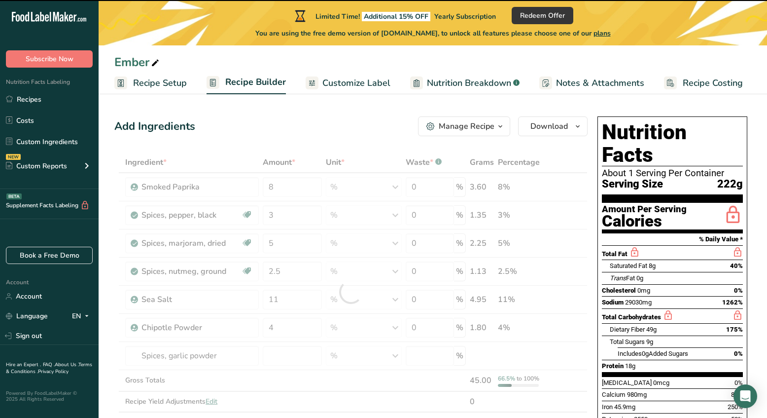
type input "0"
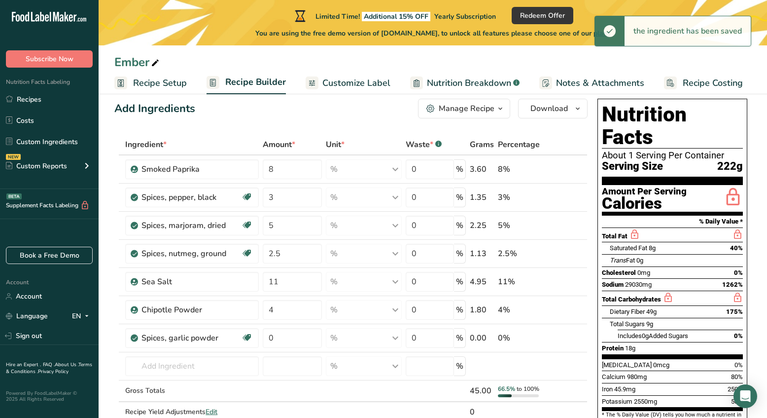
scroll to position [24, 0]
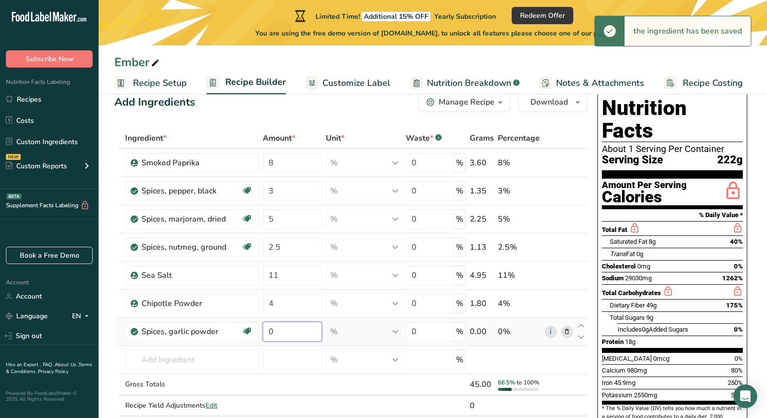
click at [286, 332] on input "0" at bounding box center [292, 332] width 59 height 20
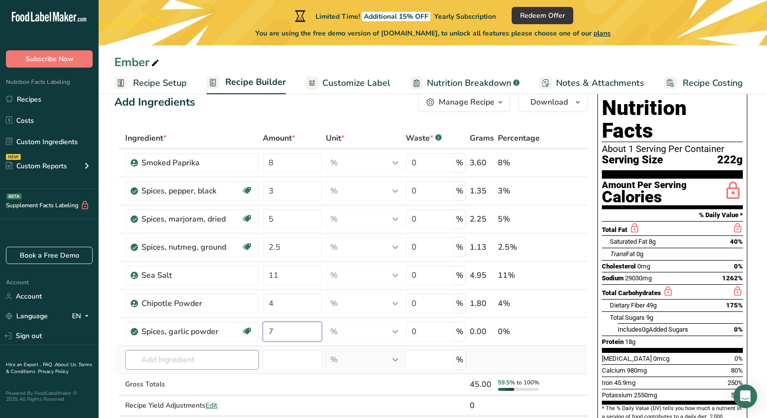
type input "7"
click at [176, 358] on div "Ingredient * Amount * Unit * Waste * .a-a{fill:#347362;}.b-a{fill:#fff;} Grams …" at bounding box center [350, 282] width 473 height 309
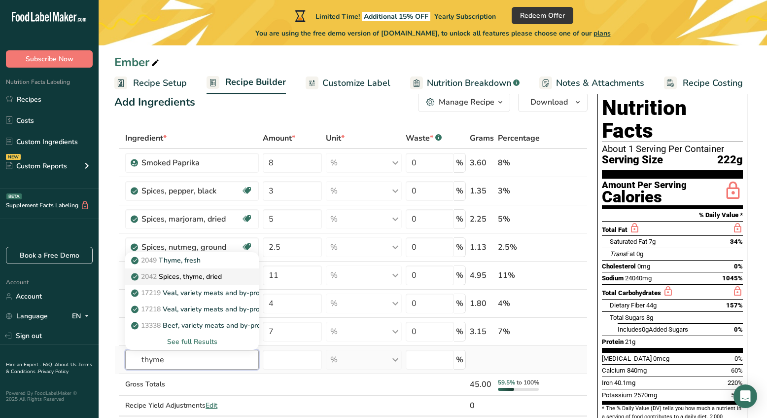
type input "thyme"
click at [246, 277] on link "2042 Spices, thyme, dried" at bounding box center [192, 276] width 134 height 16
type input "Spices, thyme, dried"
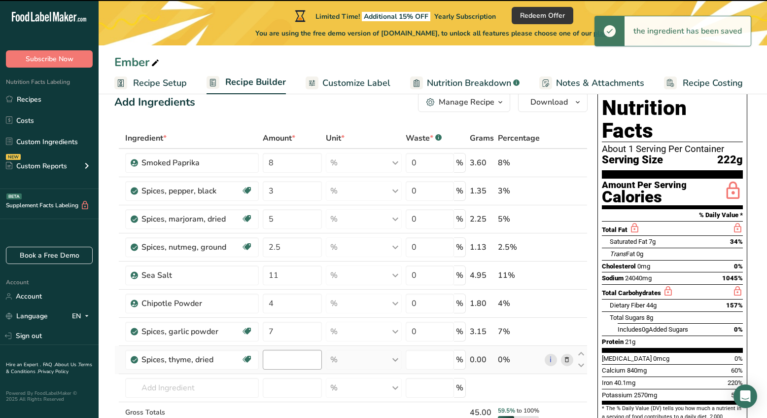
type input "0"
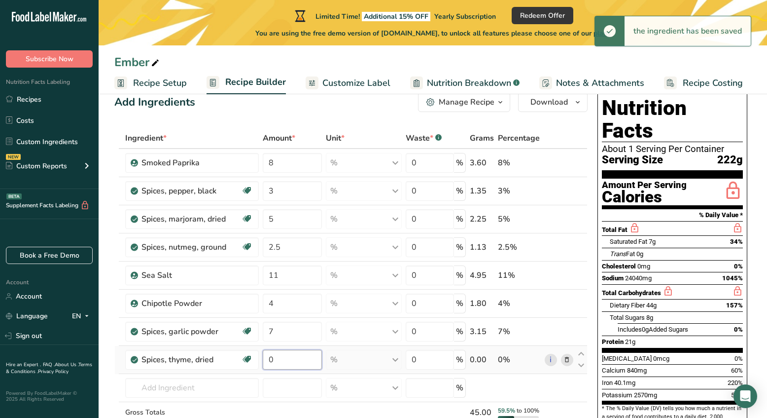
click at [280, 360] on input "0" at bounding box center [292, 360] width 59 height 20
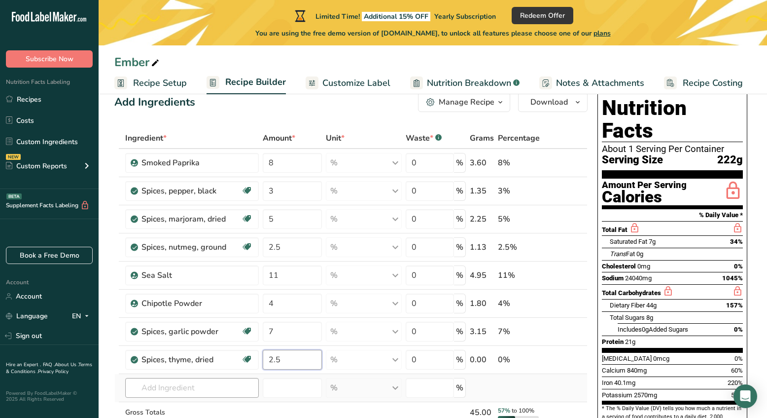
type input "2.5"
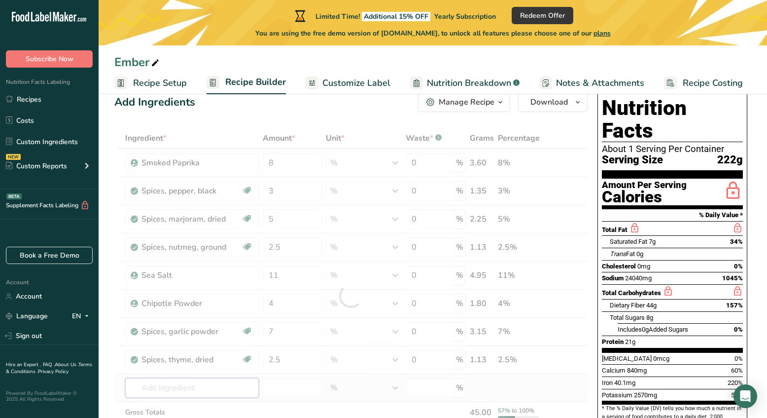
click at [227, 382] on div "Ingredient * Amount * Unit * Waste * .a-a{fill:#347362;}.b-a{fill:#fff;} Grams …" at bounding box center [350, 296] width 473 height 337
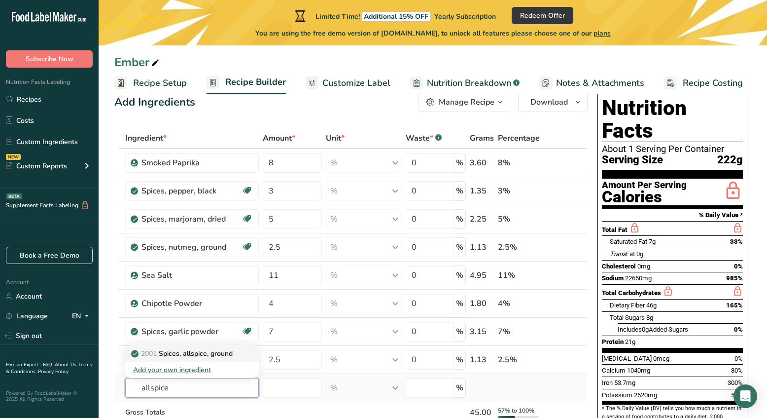
type input "allspice"
click at [229, 354] on p "2001 Spices, allspice, ground" at bounding box center [183, 353] width 100 height 10
type input "Spices, allspice, ground"
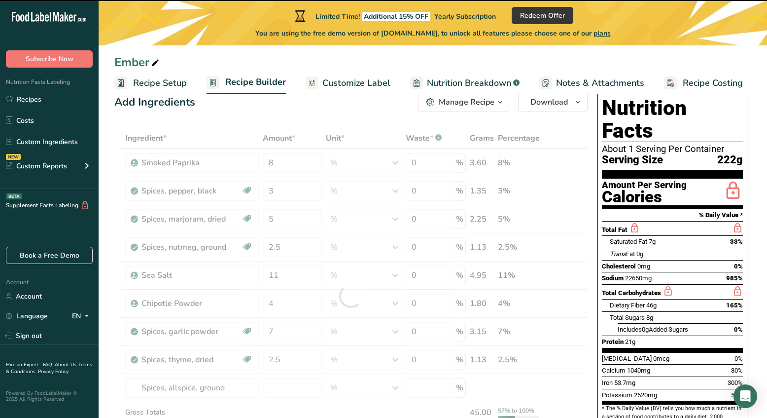
type input "0"
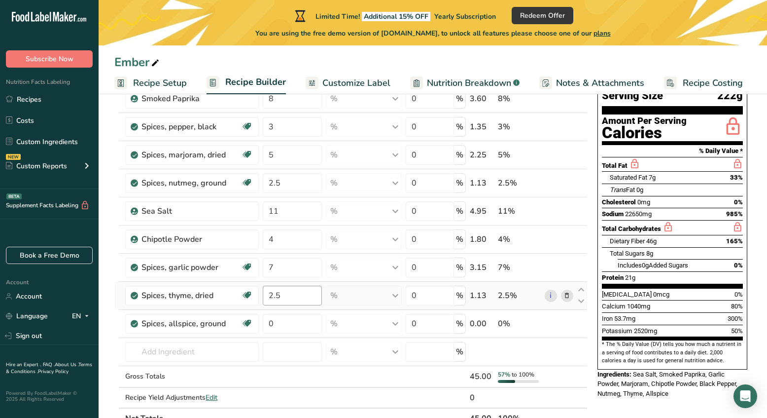
scroll to position [89, 0]
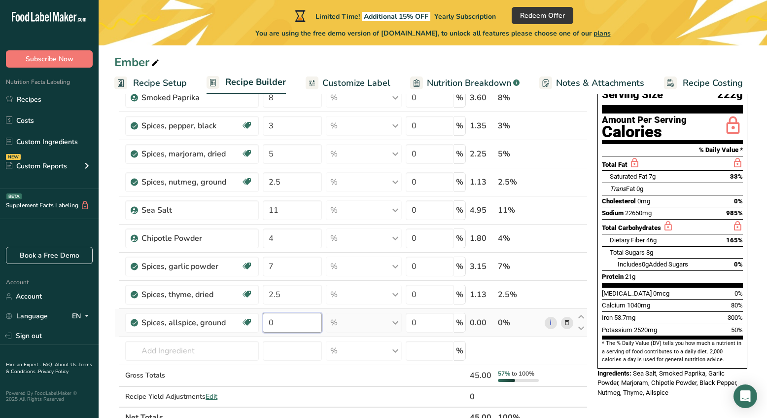
click at [281, 320] on input "0" at bounding box center [292, 323] width 59 height 20
type input "2.5"
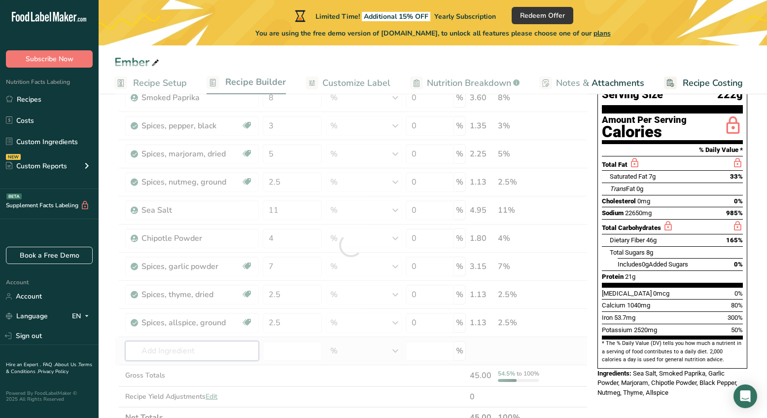
click at [224, 344] on div "Ingredient * Amount * Unit * Waste * .a-a{fill:#347362;}.b-a{fill:#fff;} Grams …" at bounding box center [350, 245] width 473 height 365
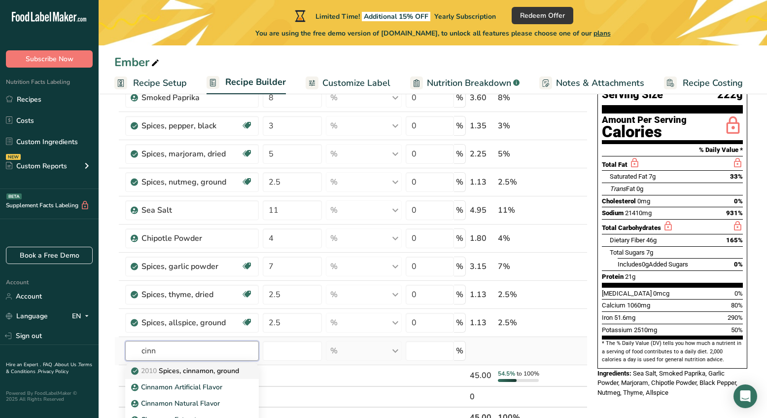
type input "cinn"
click at [206, 369] on p "2010 Spices, cinnamon, ground" at bounding box center [186, 370] width 106 height 10
type input "Spices, cinnamon, ground"
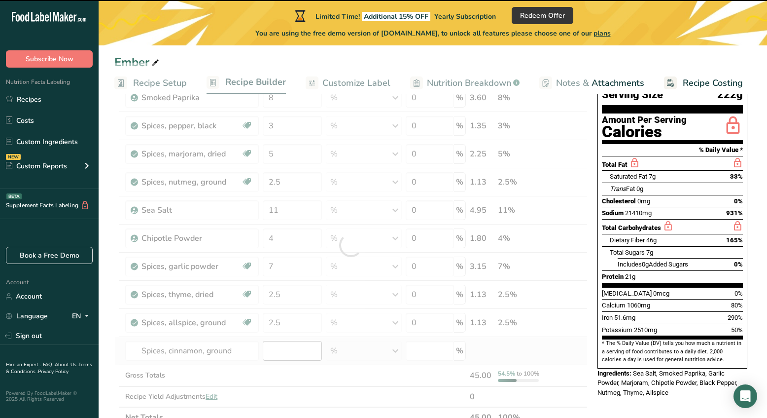
type input "0"
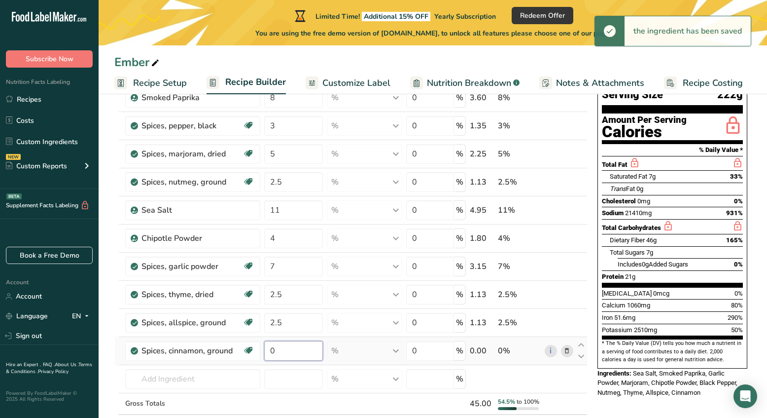
click at [275, 352] on input "0" at bounding box center [293, 351] width 59 height 20
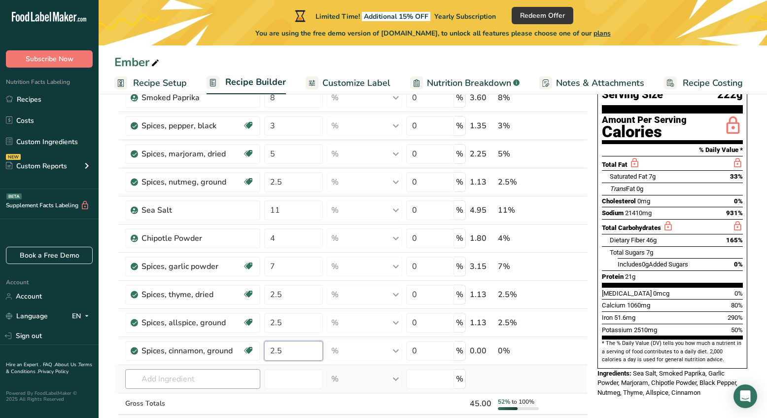
type input "2.5"
click at [230, 375] on div "Ingredient * Amount * Unit * Waste * .a-a{fill:#347362;}.b-a{fill:#fff;} Grams …" at bounding box center [350, 259] width 473 height 393
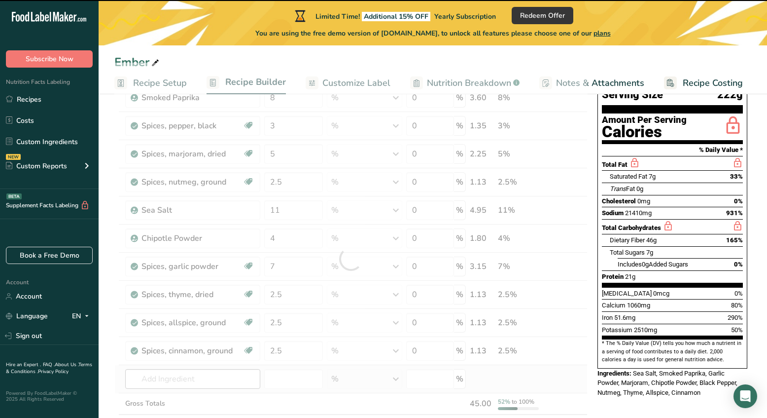
click at [230, 375] on div at bounding box center [350, 259] width 473 height 393
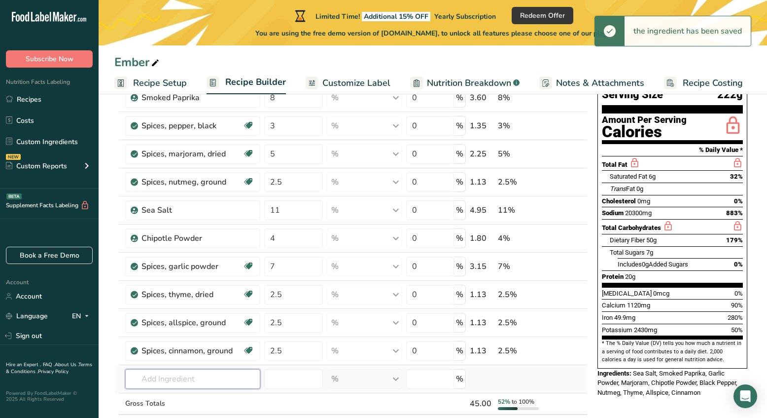
click at [230, 375] on input "text" at bounding box center [192, 379] width 135 height 20
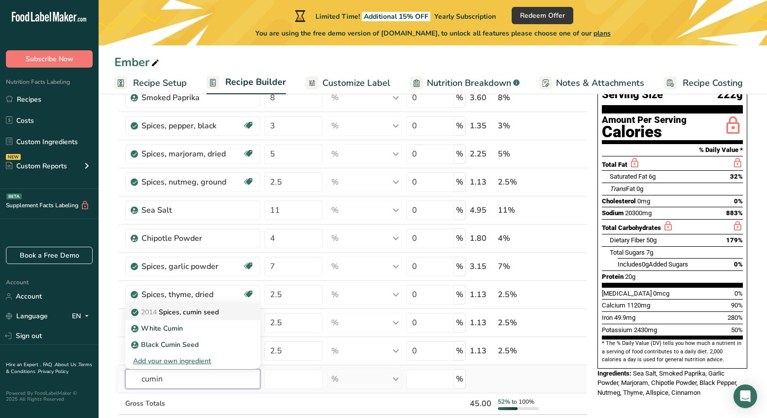
type input "cumin"
click at [217, 311] on p "2014 Spices, cumin seed" at bounding box center [176, 312] width 86 height 10
type input "Spices, cumin seed"
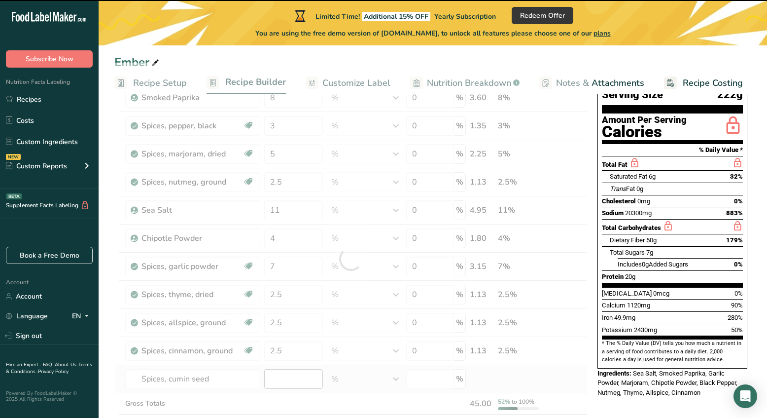
type input "0"
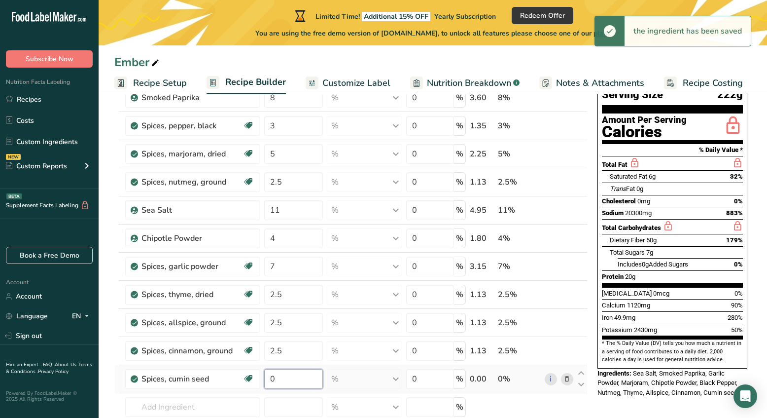
click at [281, 379] on input "0" at bounding box center [293, 379] width 59 height 20
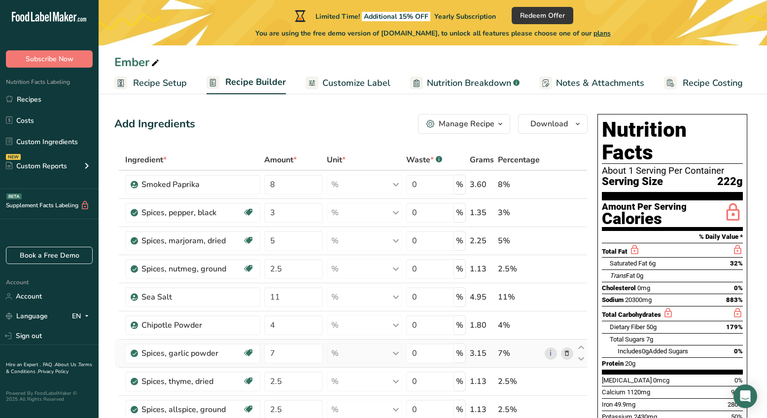
scroll to position [0, 0]
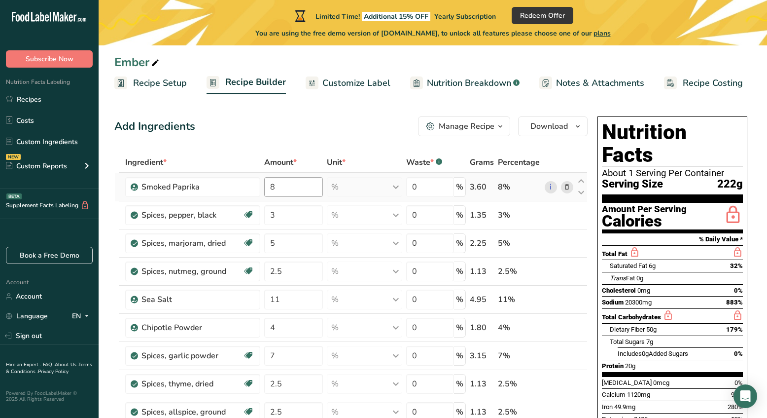
type input "3.5"
click at [290, 190] on div "Ingredient * Amount * Unit * Waste * .a-a{fill:#347362;}.b-a{fill:#fff;} Grams …" at bounding box center [350, 362] width 473 height 421
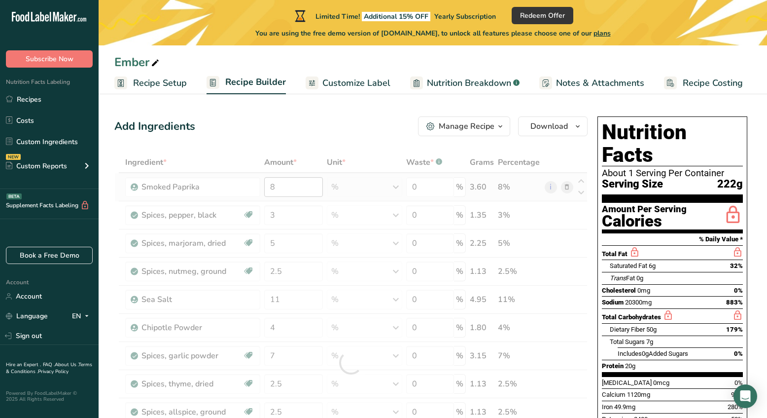
click at [290, 190] on div at bounding box center [350, 362] width 473 height 421
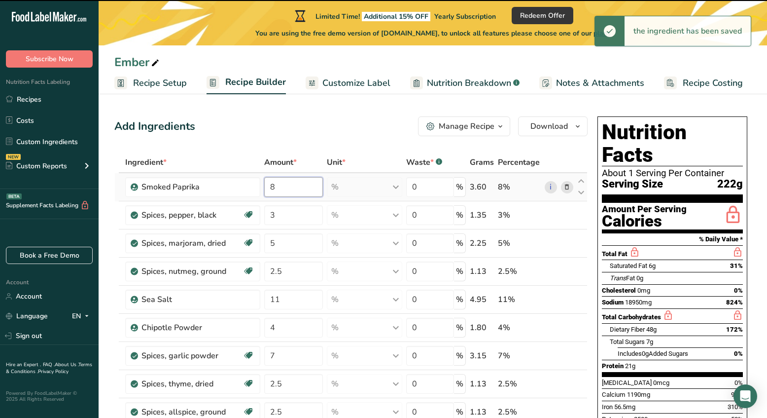
click at [286, 188] on input "8" at bounding box center [293, 187] width 59 height 20
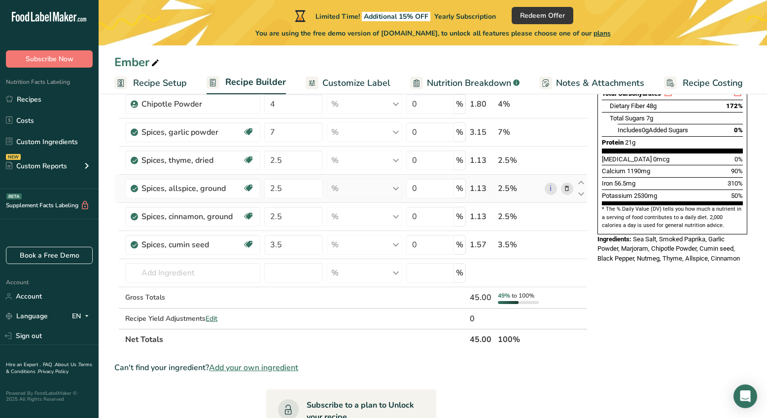
scroll to position [256, 0]
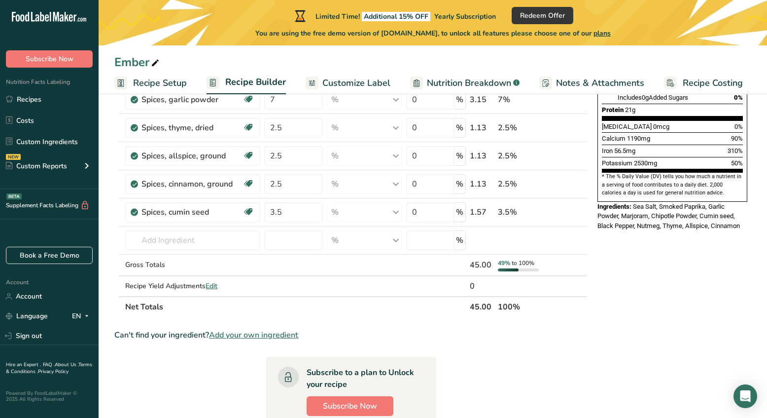
type input "7.5"
click at [476, 348] on section "Ingredient * Amount * Unit * Waste * .a-a{fill:#347362;}.b-a{fill:#fff;} Grams …" at bounding box center [350, 269] width 473 height 746
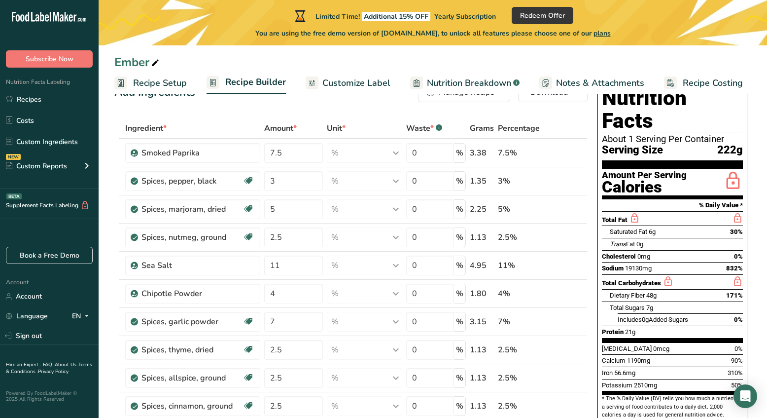
scroll to position [37, 0]
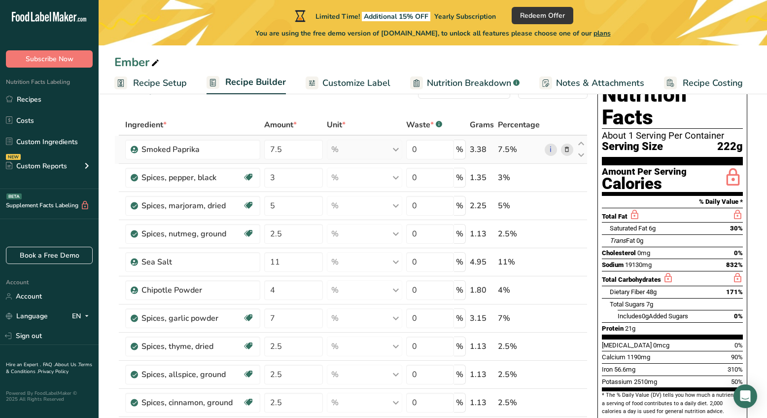
click at [458, 152] on div "0 %" at bounding box center [436, 150] width 60 height 20
click at [429, 147] on input "0" at bounding box center [430, 150] width 48 height 20
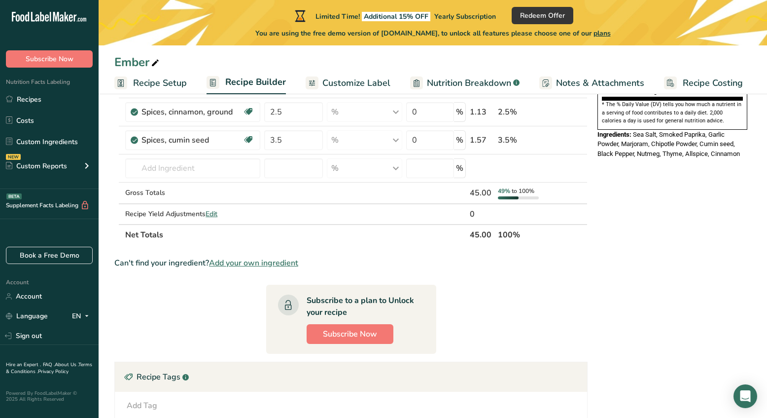
scroll to position [326, 0]
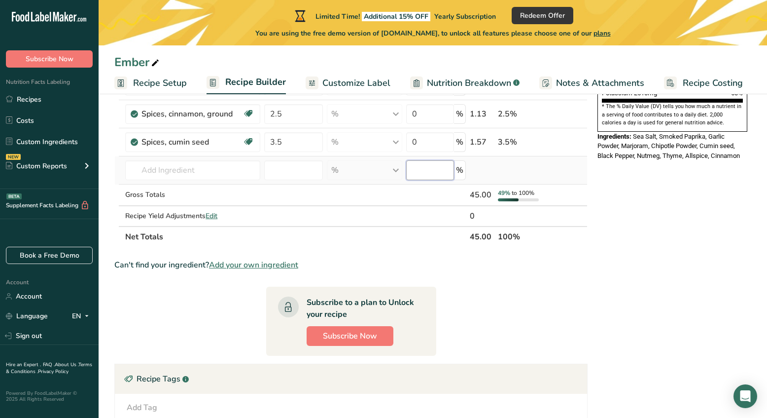
click at [432, 174] on div "Ingredient * Amount * Unit * Waste * .a-a{fill:#347362;}.b-a{fill:#fff;} Grams …" at bounding box center [350, 36] width 473 height 421
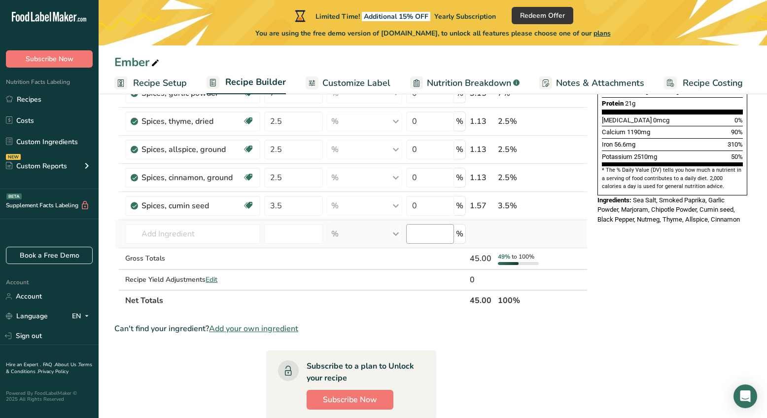
scroll to position [263, 0]
click at [443, 241] on input "number" at bounding box center [430, 233] width 48 height 20
type input "6"
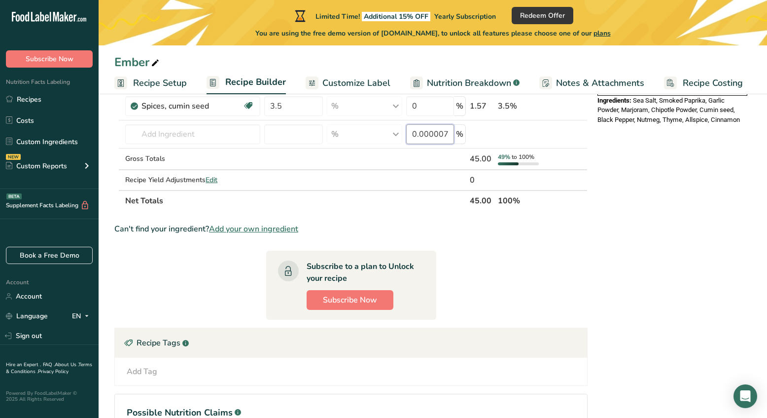
scroll to position [321, 0]
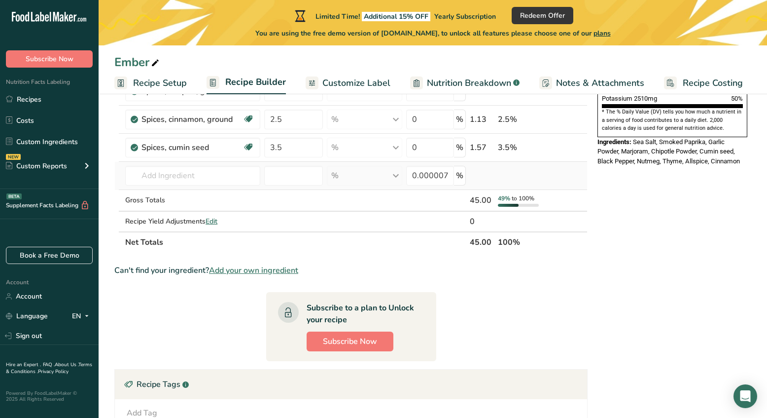
click at [441, 186] on td "0.000007 %" at bounding box center [436, 176] width 64 height 28
click at [448, 174] on input "0.000007" at bounding box center [430, 176] width 48 height 20
type input "0"
click at [567, 240] on th at bounding box center [559, 241] width 33 height 21
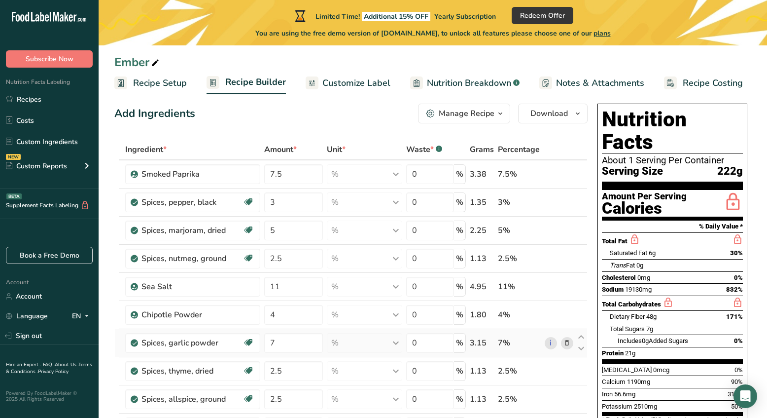
scroll to position [0, 0]
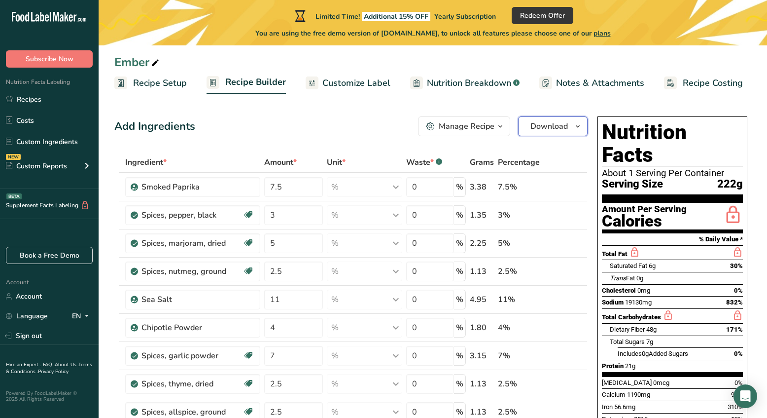
click at [551, 126] on span "Download" at bounding box center [549, 126] width 37 height 12
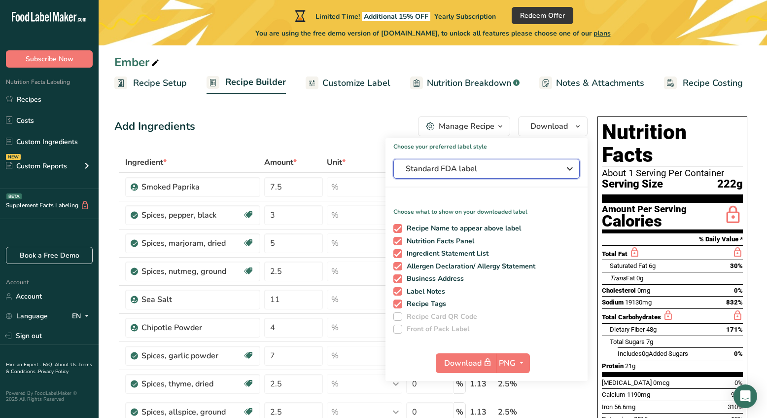
click at [520, 167] on span "Standard FDA label" at bounding box center [480, 169] width 148 height 12
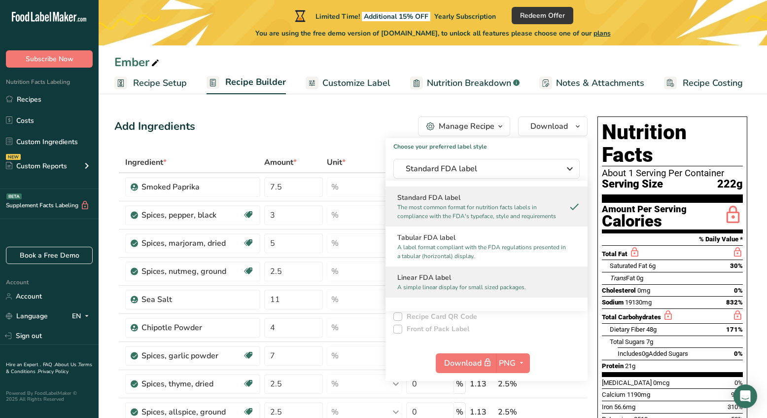
click at [539, 282] on h2 "Linear FDA label" at bounding box center [486, 277] width 179 height 10
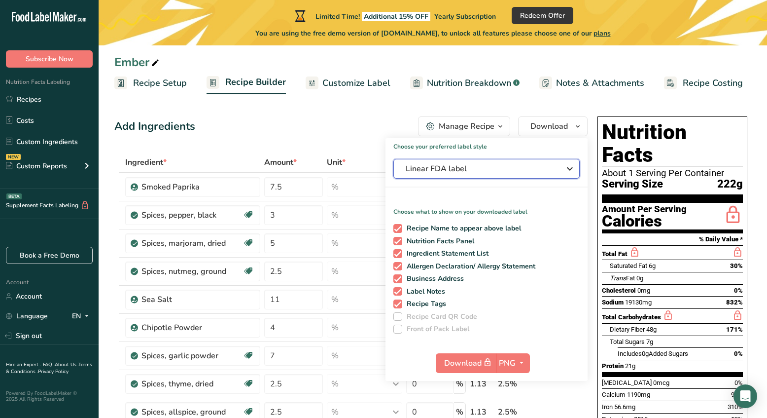
click at [563, 167] on div "Linear FDA label" at bounding box center [487, 169] width 162 height 12
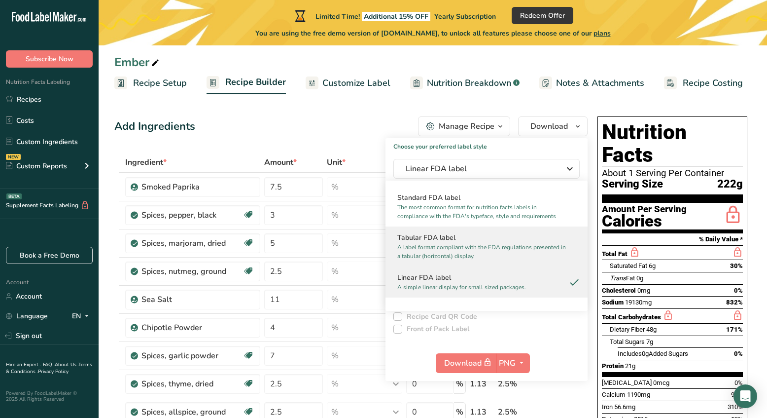
click at [512, 239] on h2 "Tabular FDA label" at bounding box center [486, 237] width 179 height 10
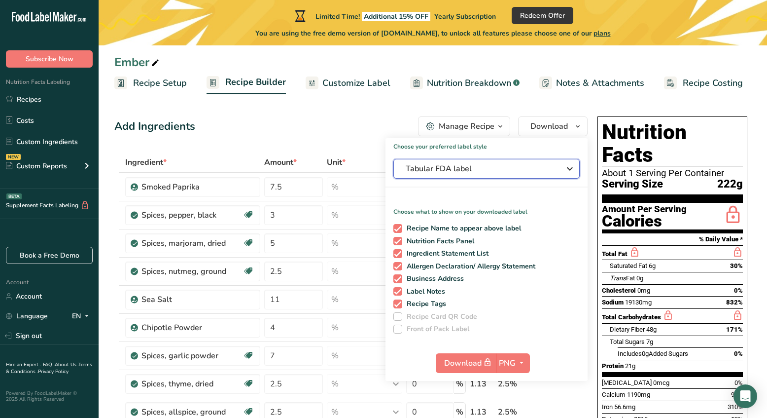
click at [536, 163] on span "Tabular FDA label" at bounding box center [480, 169] width 148 height 12
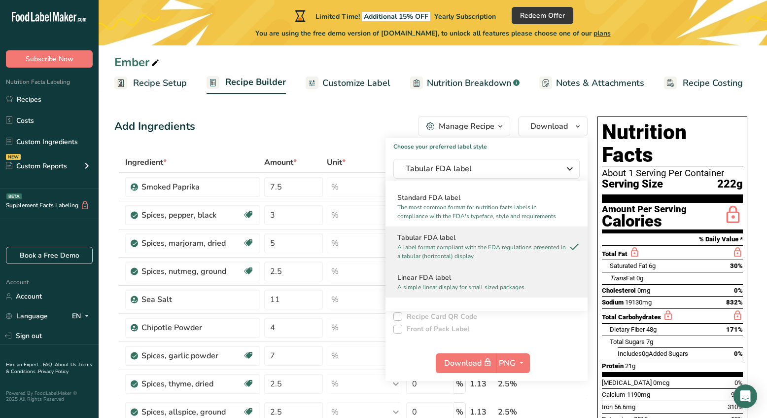
click at [471, 276] on h2 "Linear FDA label" at bounding box center [486, 277] width 179 height 10
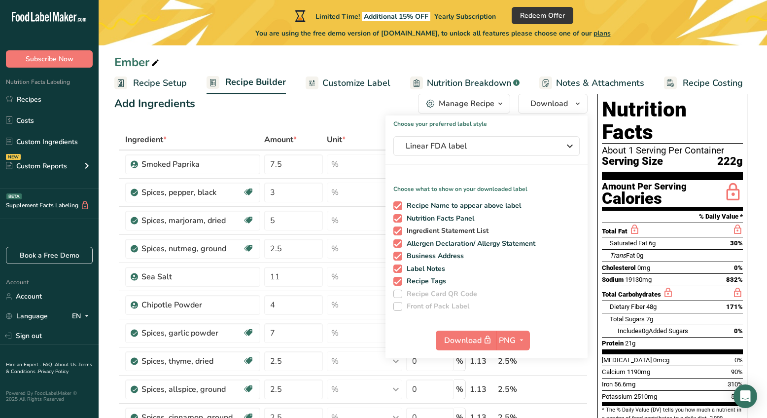
scroll to position [24, 0]
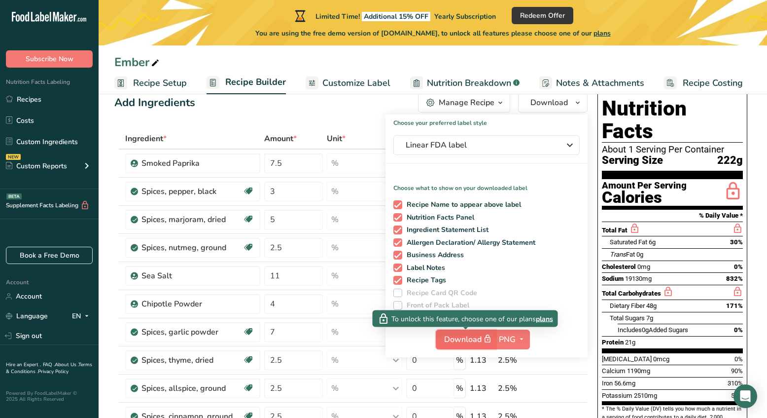
click at [466, 337] on span "Download" at bounding box center [468, 339] width 49 height 12
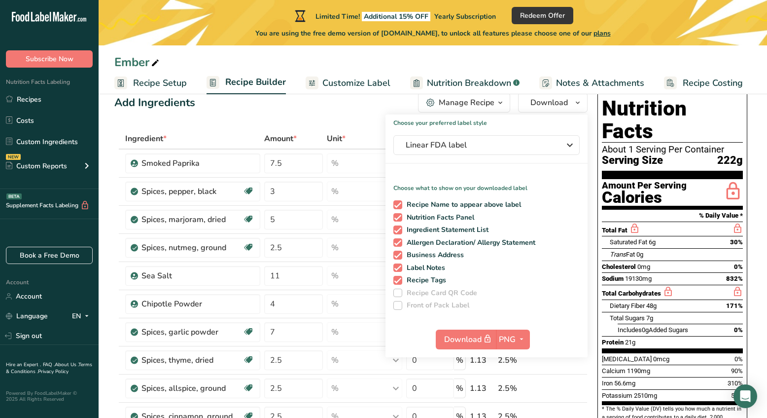
click at [344, 111] on div "Add Ingredients Manage Recipe Delete Recipe Duplicate Recipe Scale Recipe Save …" at bounding box center [350, 103] width 473 height 20
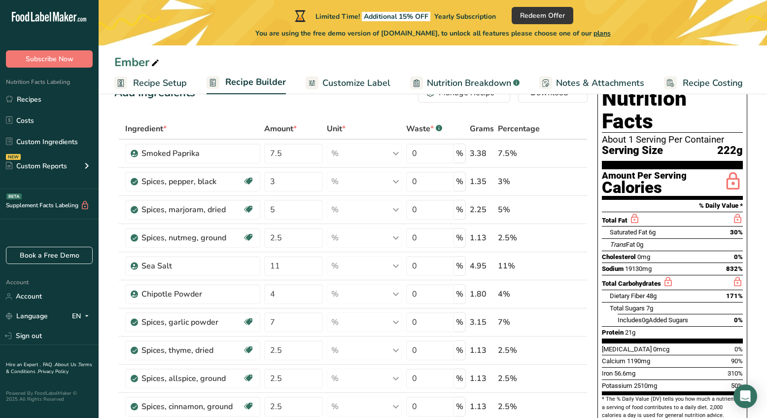
scroll to position [0, 0]
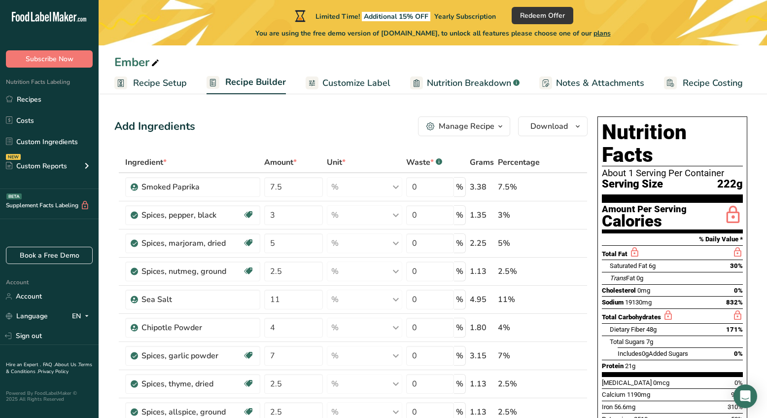
click at [473, 130] on div "Manage Recipe" at bounding box center [467, 126] width 56 height 12
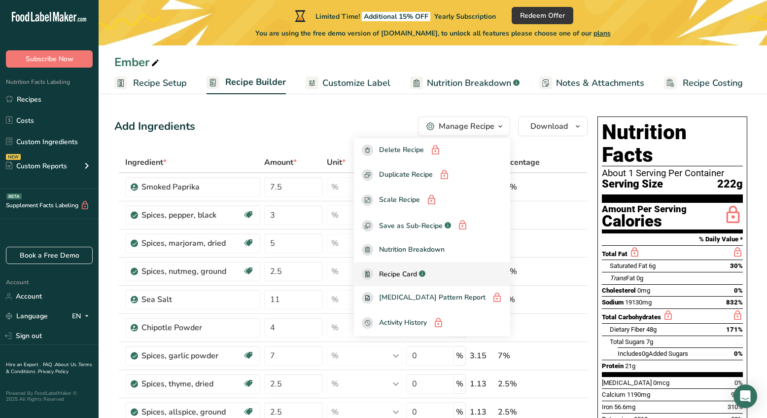
click at [429, 268] on div "Recipe Card .a-a{fill:#347362;}.b-a{fill:#fff;}" at bounding box center [432, 273] width 141 height 11
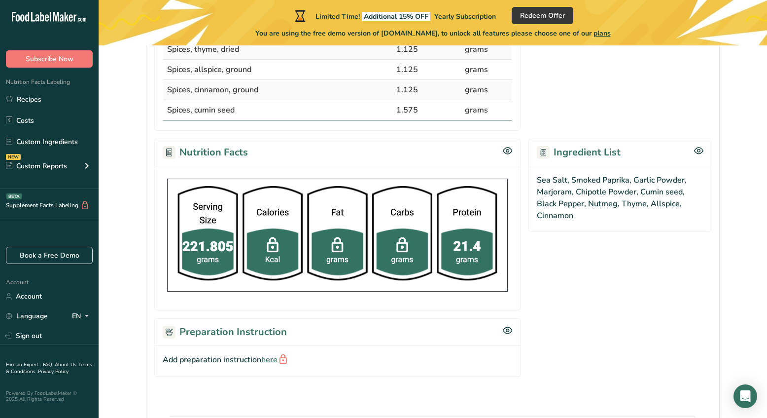
scroll to position [405, 0]
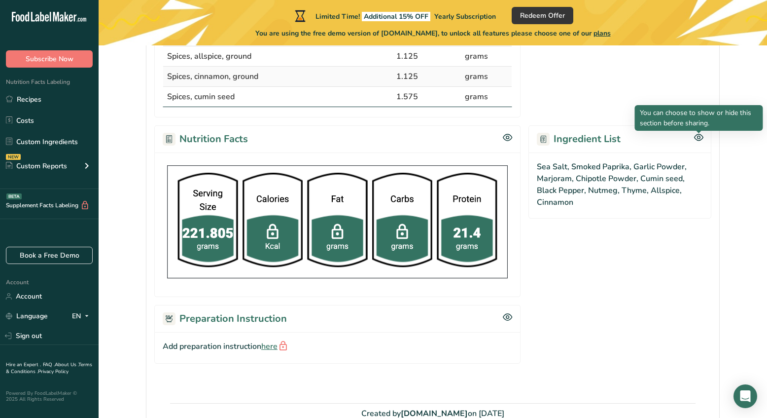
click at [699, 139] on icon at bounding box center [698, 137] width 9 height 8
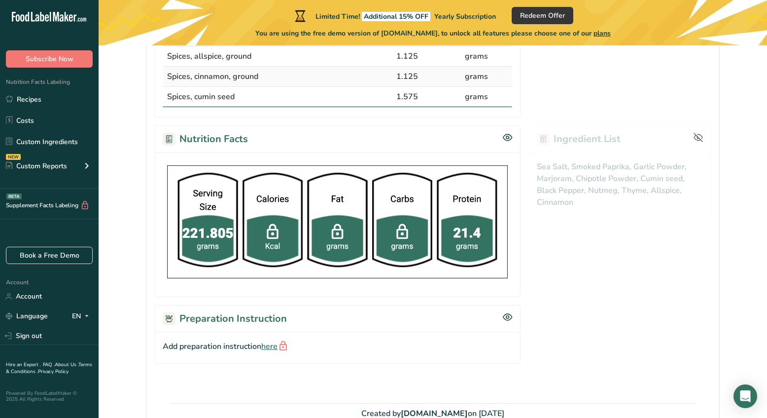
click at [701, 140] on icon at bounding box center [698, 137] width 9 height 9
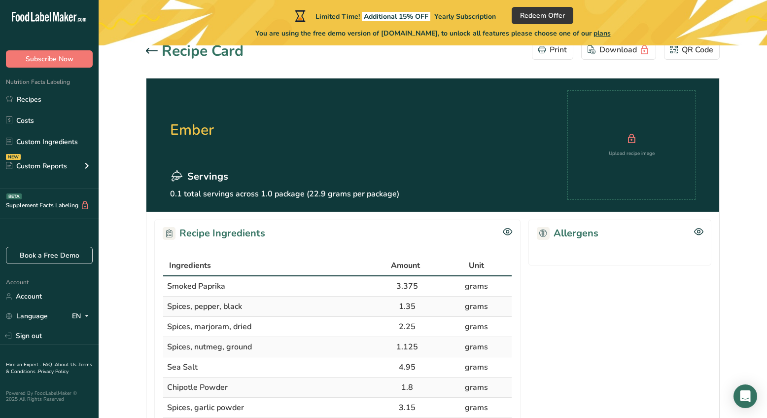
scroll to position [0, 0]
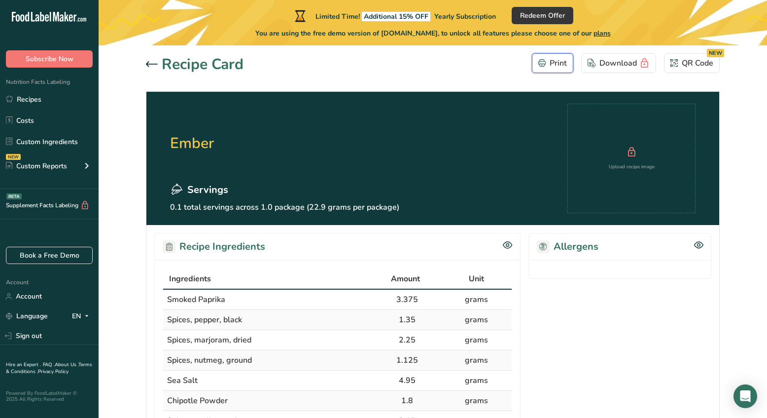
click at [565, 67] on div "Print" at bounding box center [553, 63] width 29 height 12
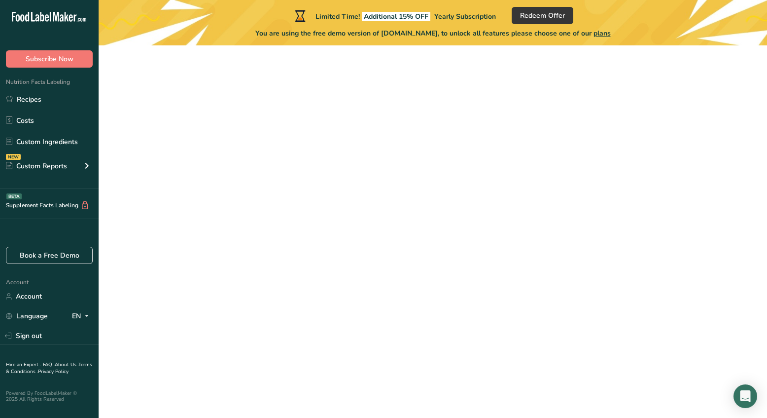
scroll to position [51, 0]
